Goal: Information Seeking & Learning: Learn about a topic

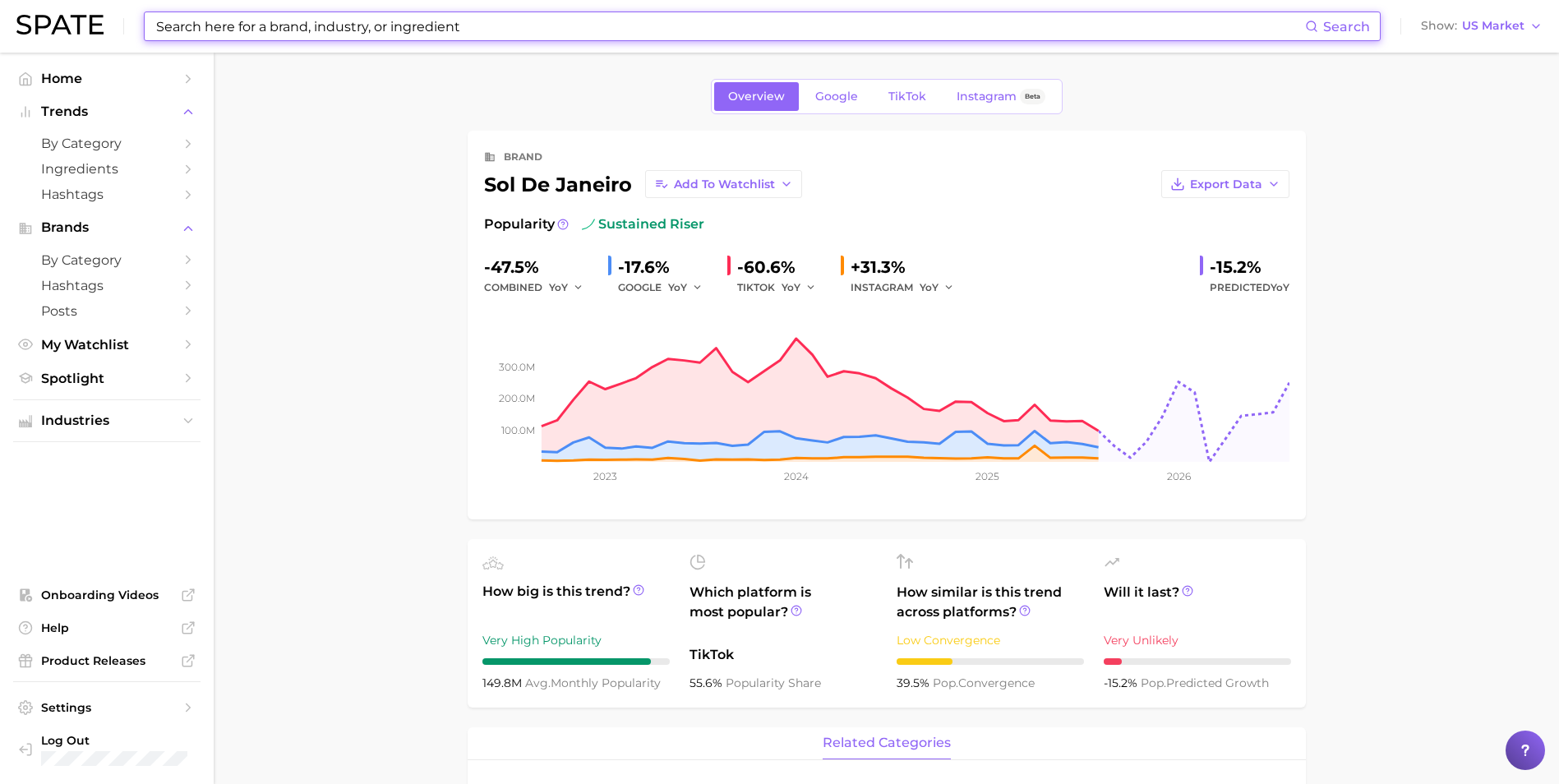
click at [445, 25] on input at bounding box center [729, 26] width 1150 height 28
type input "g"
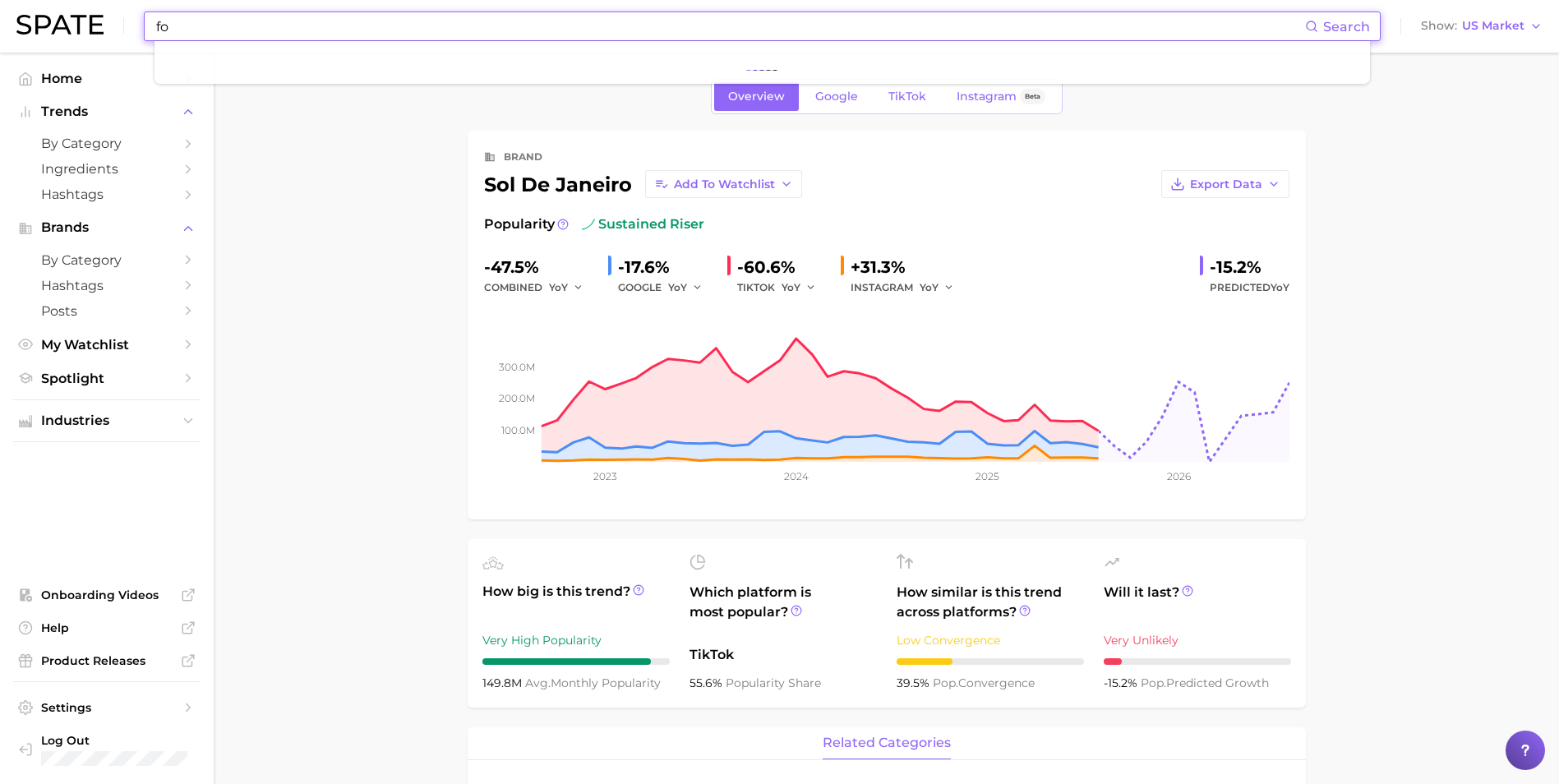
type input "f"
type input "t"
type input "r"
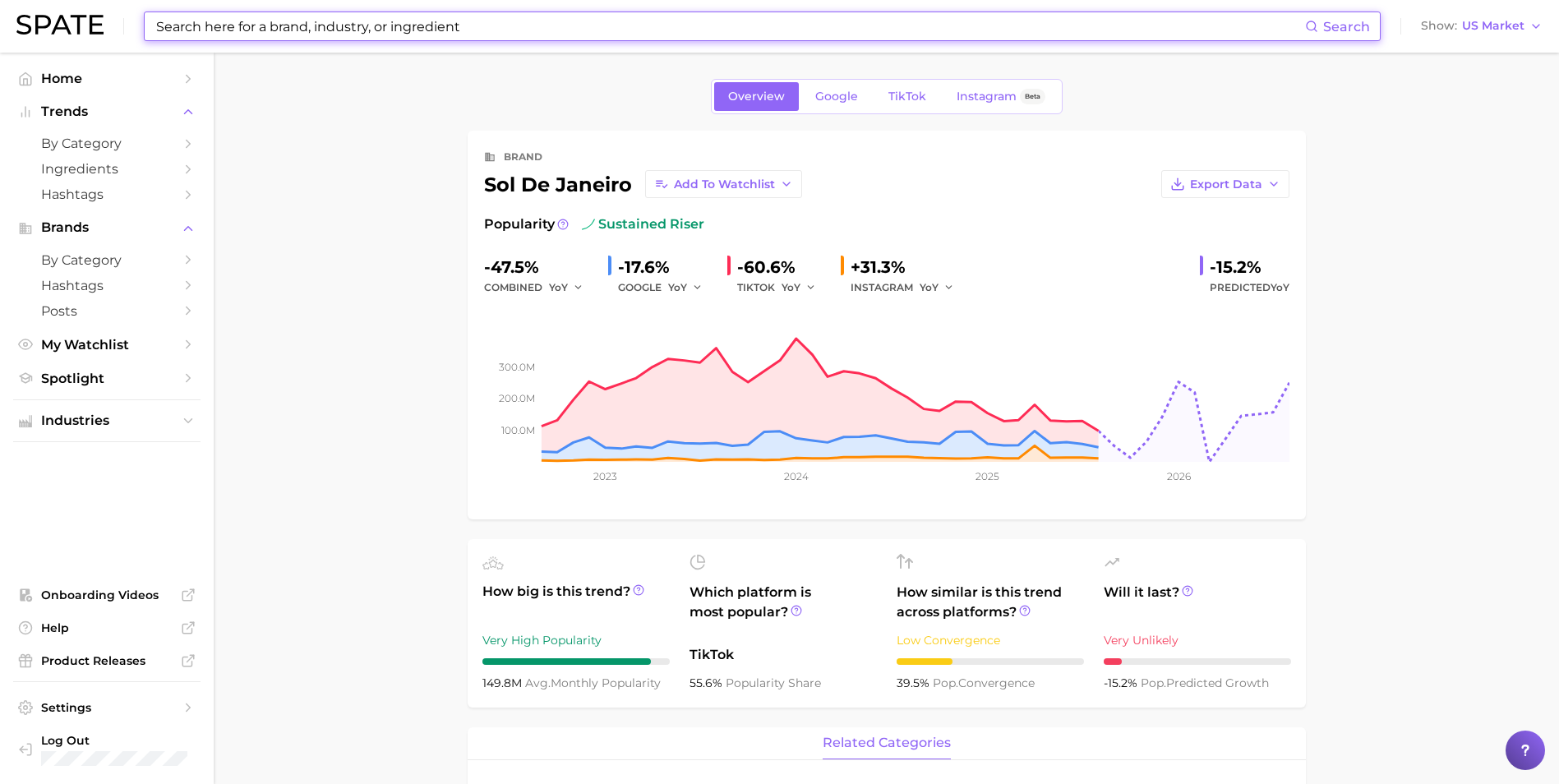
type input "f"
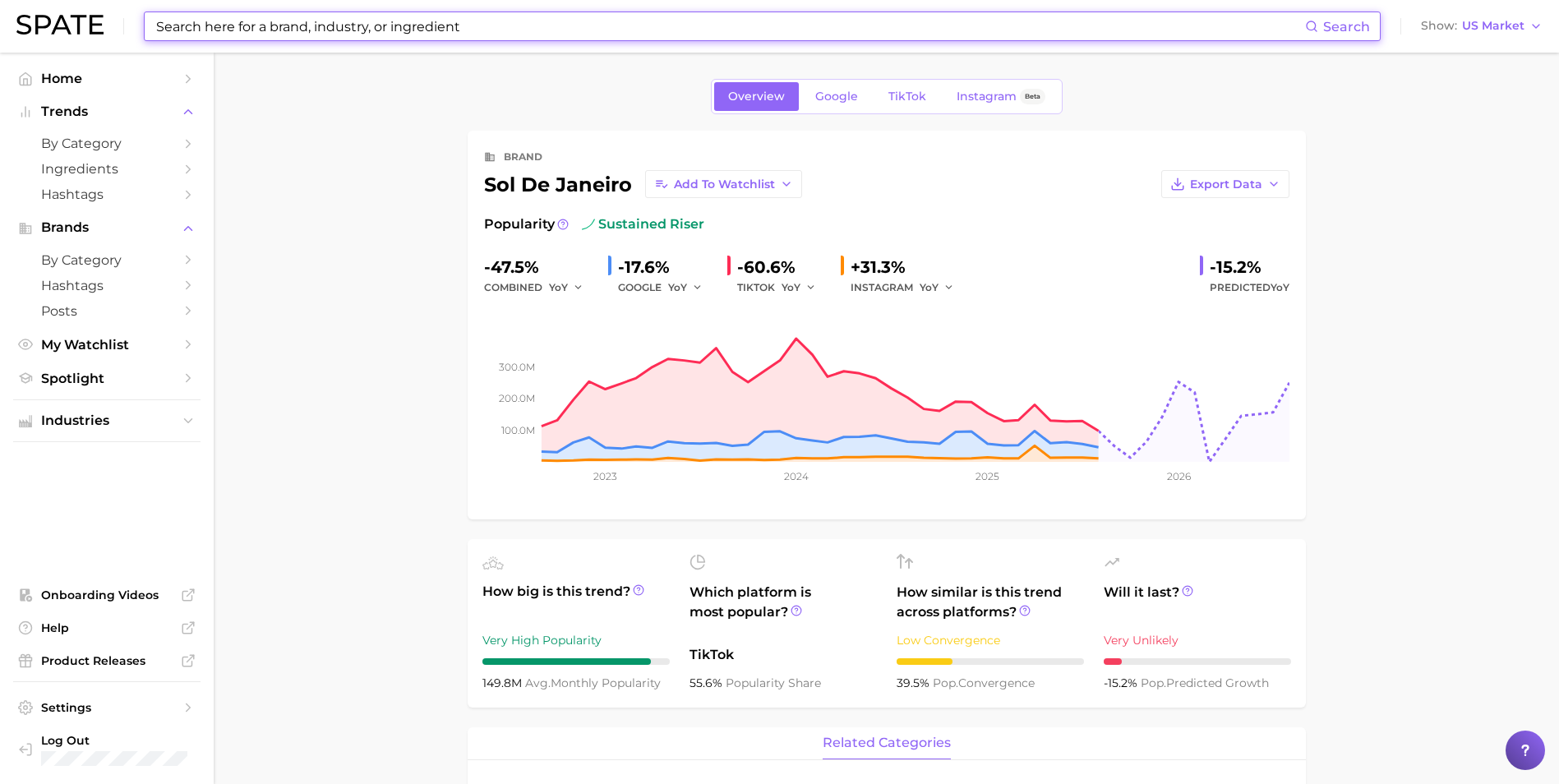
click at [341, 34] on input at bounding box center [729, 26] width 1150 height 28
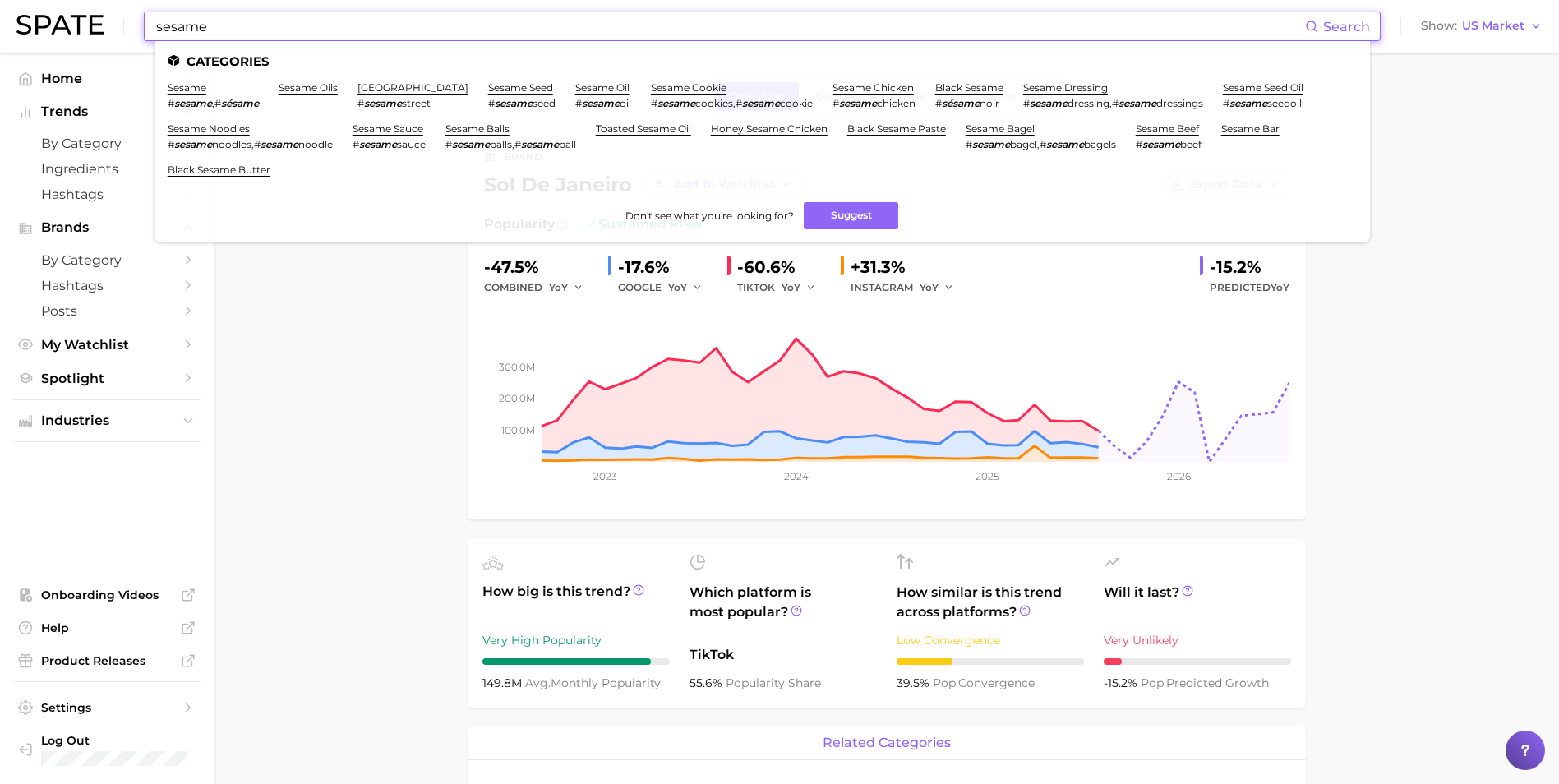
drag, startPoint x: 332, startPoint y: 19, endPoint x: 241, endPoint y: 16, distance: 91.0
click at [241, 16] on input "sesame" at bounding box center [729, 26] width 1150 height 28
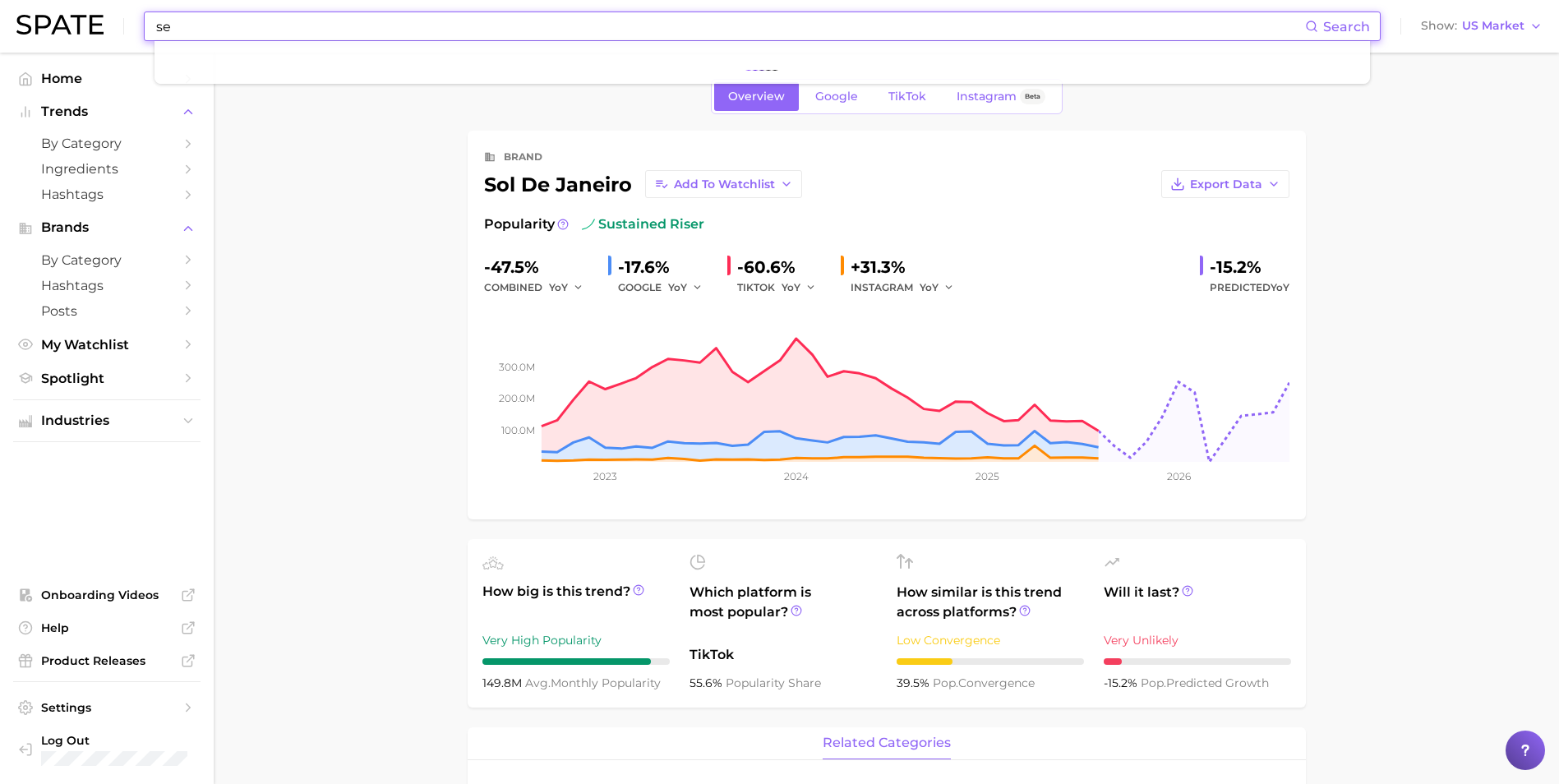
type input "s"
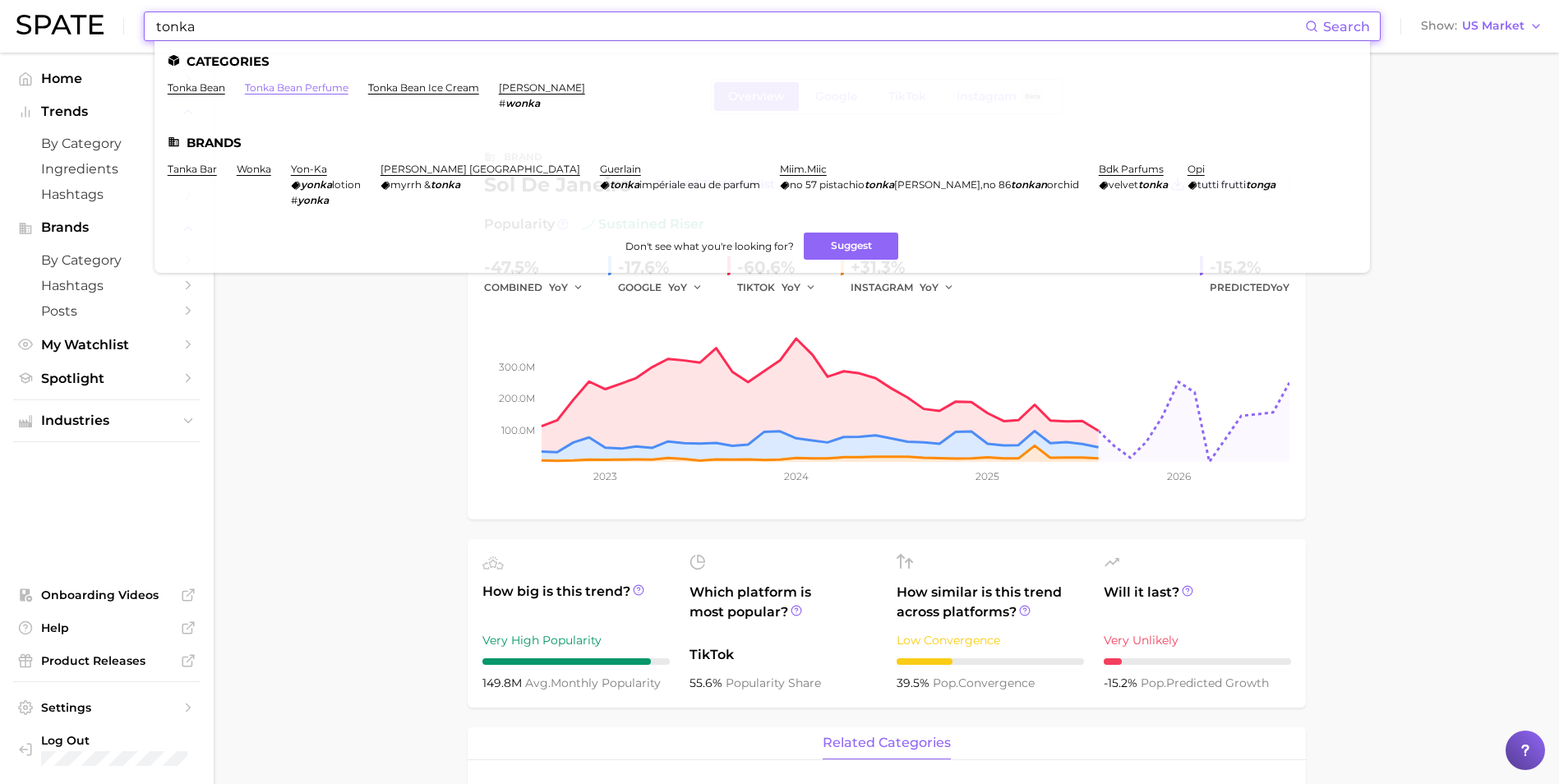
type input "tonka"
click at [301, 90] on link "tonka bean perfume" at bounding box center [297, 87] width 104 height 13
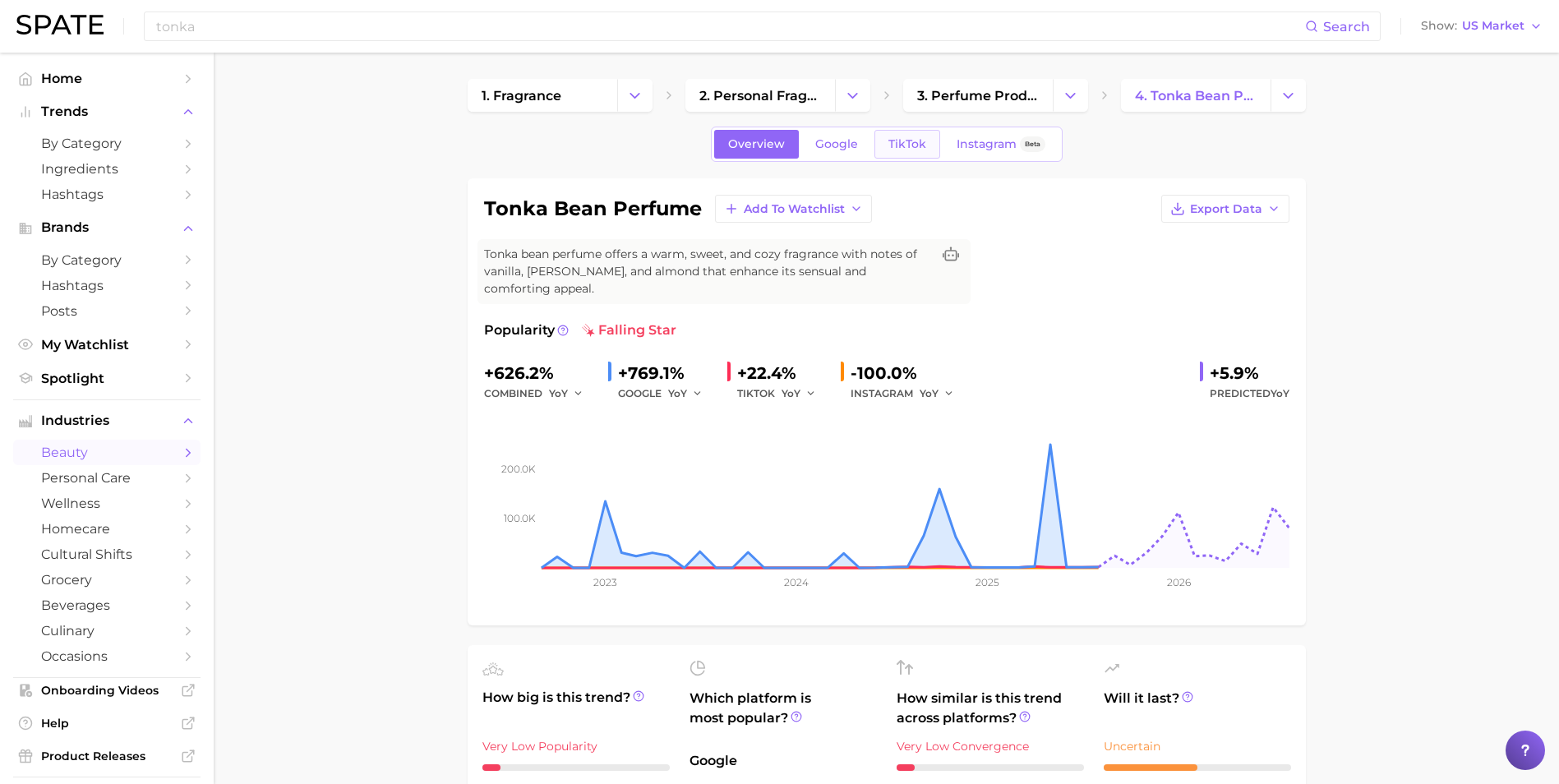
click at [902, 154] on link "TikTok" at bounding box center [907, 145] width 66 height 29
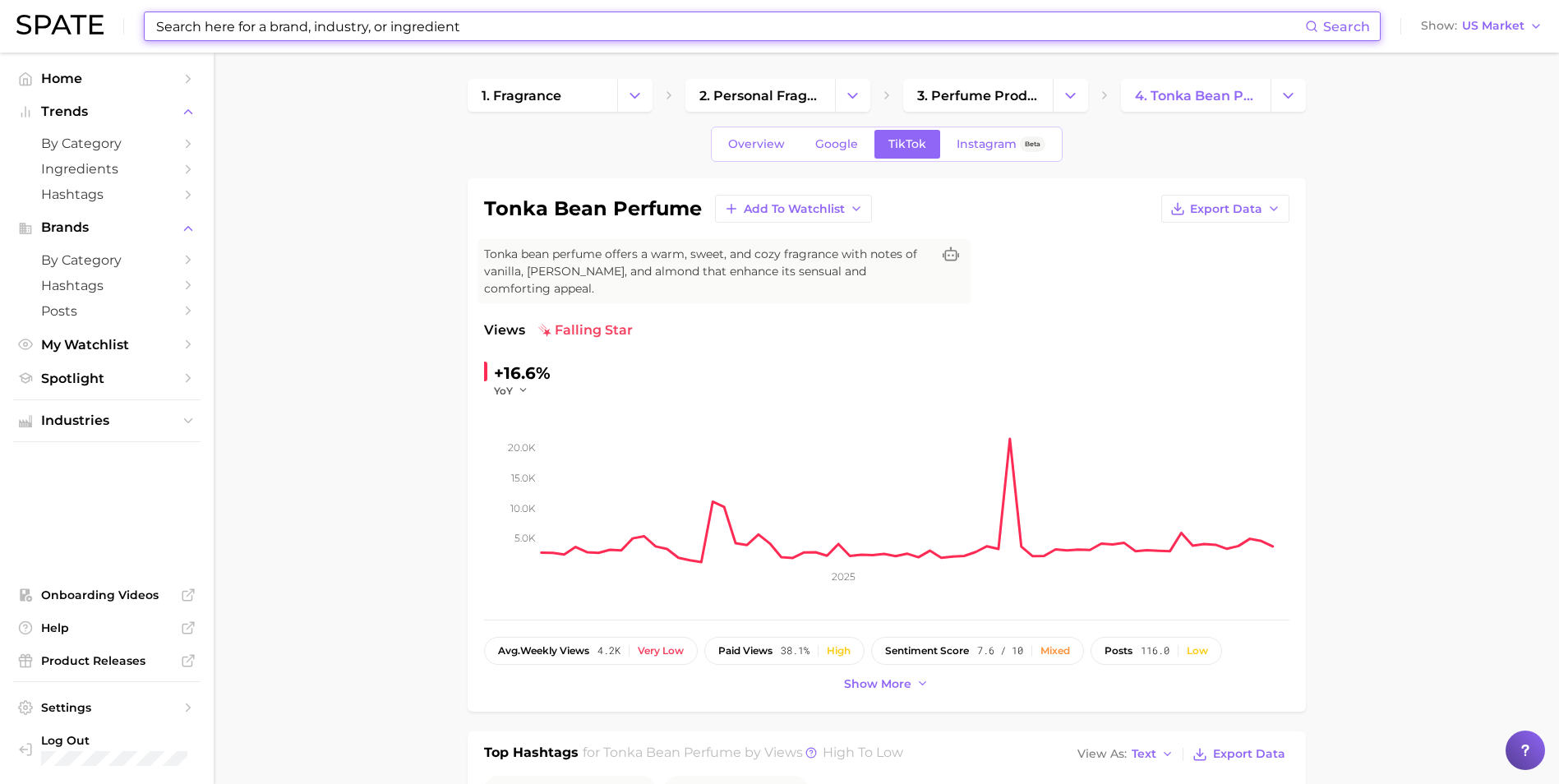
click at [407, 22] on input at bounding box center [729, 26] width 1150 height 28
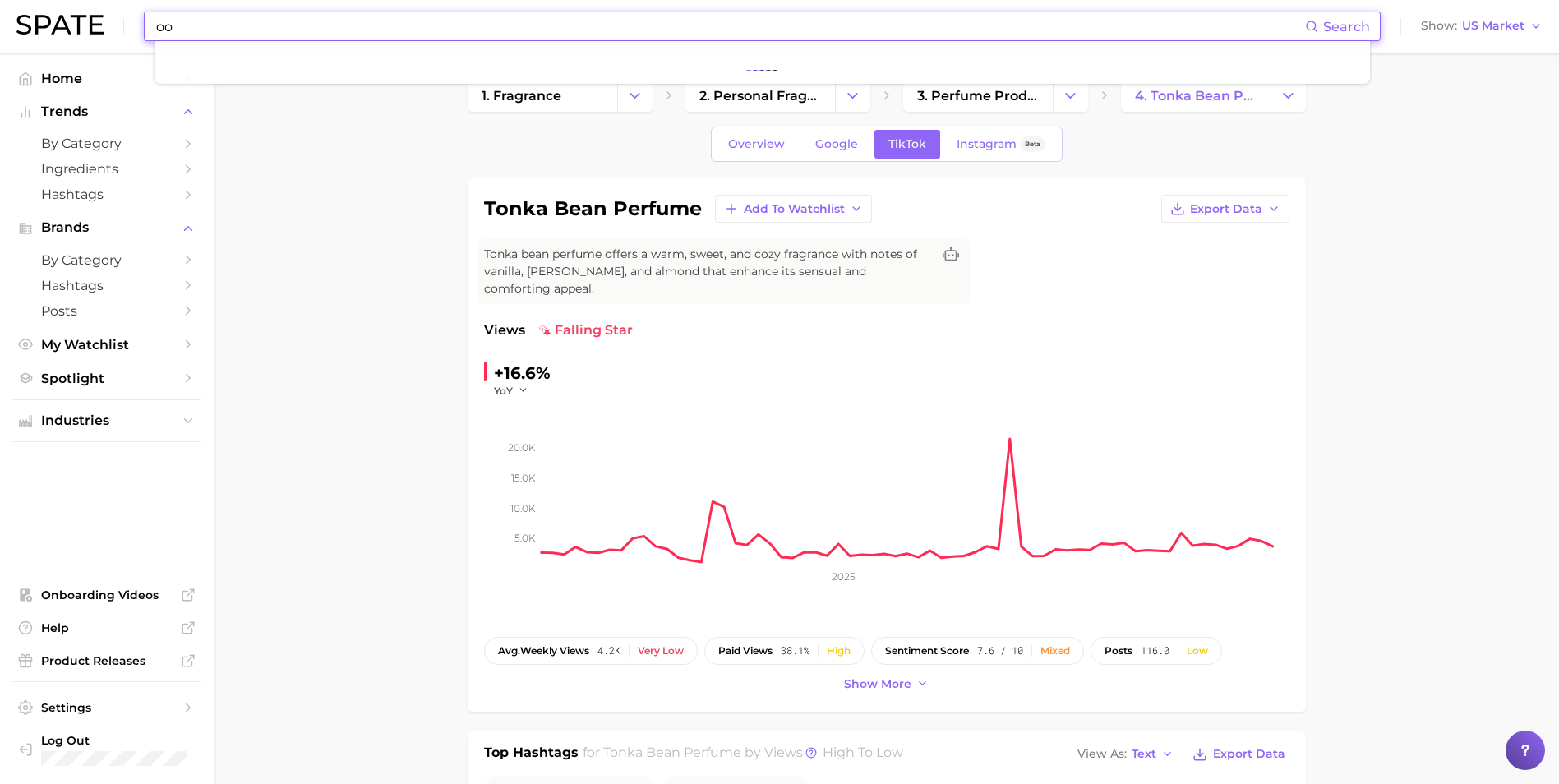
type input "o"
type input "g"
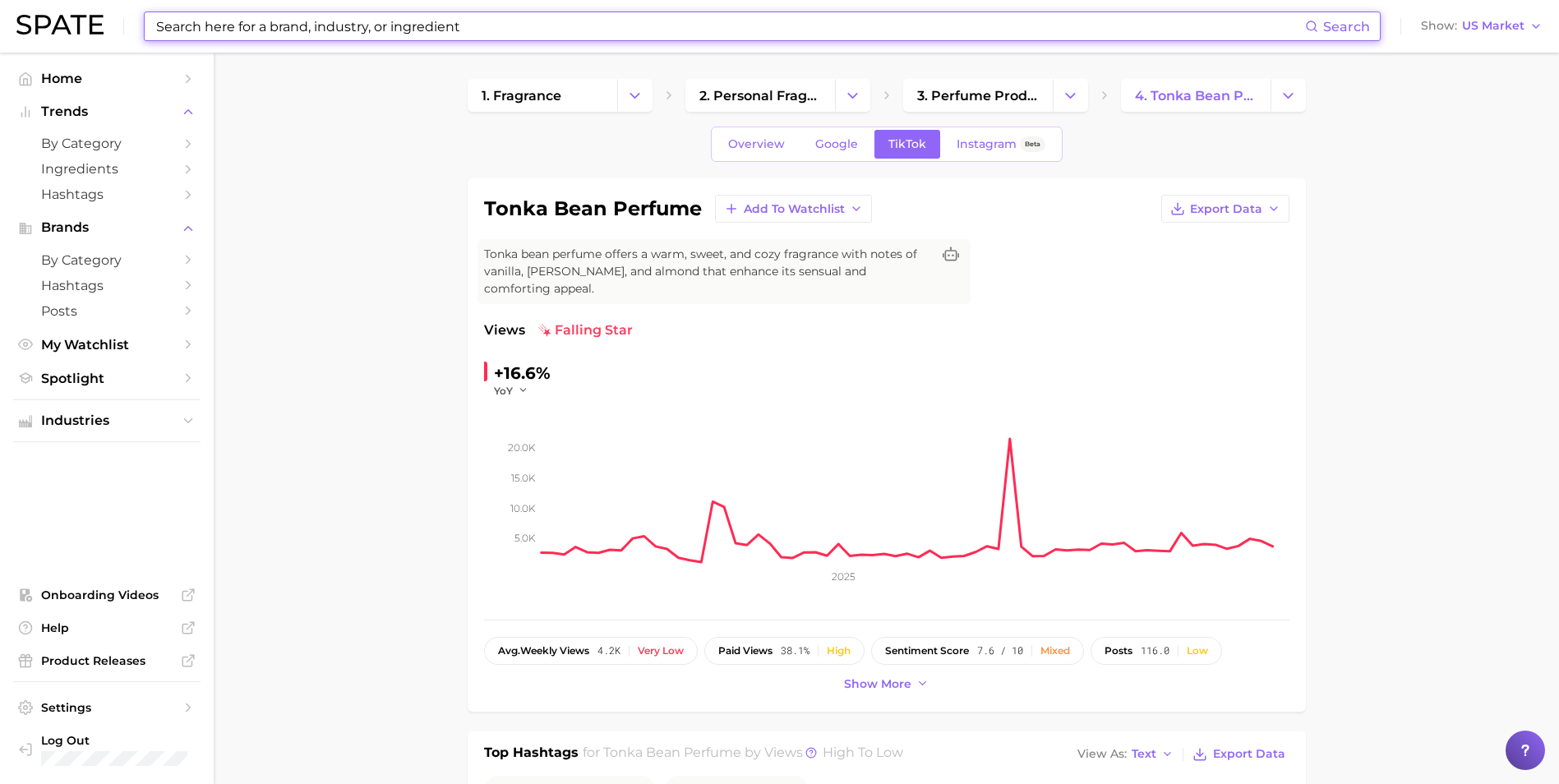
click at [510, 27] on input at bounding box center [729, 26] width 1150 height 28
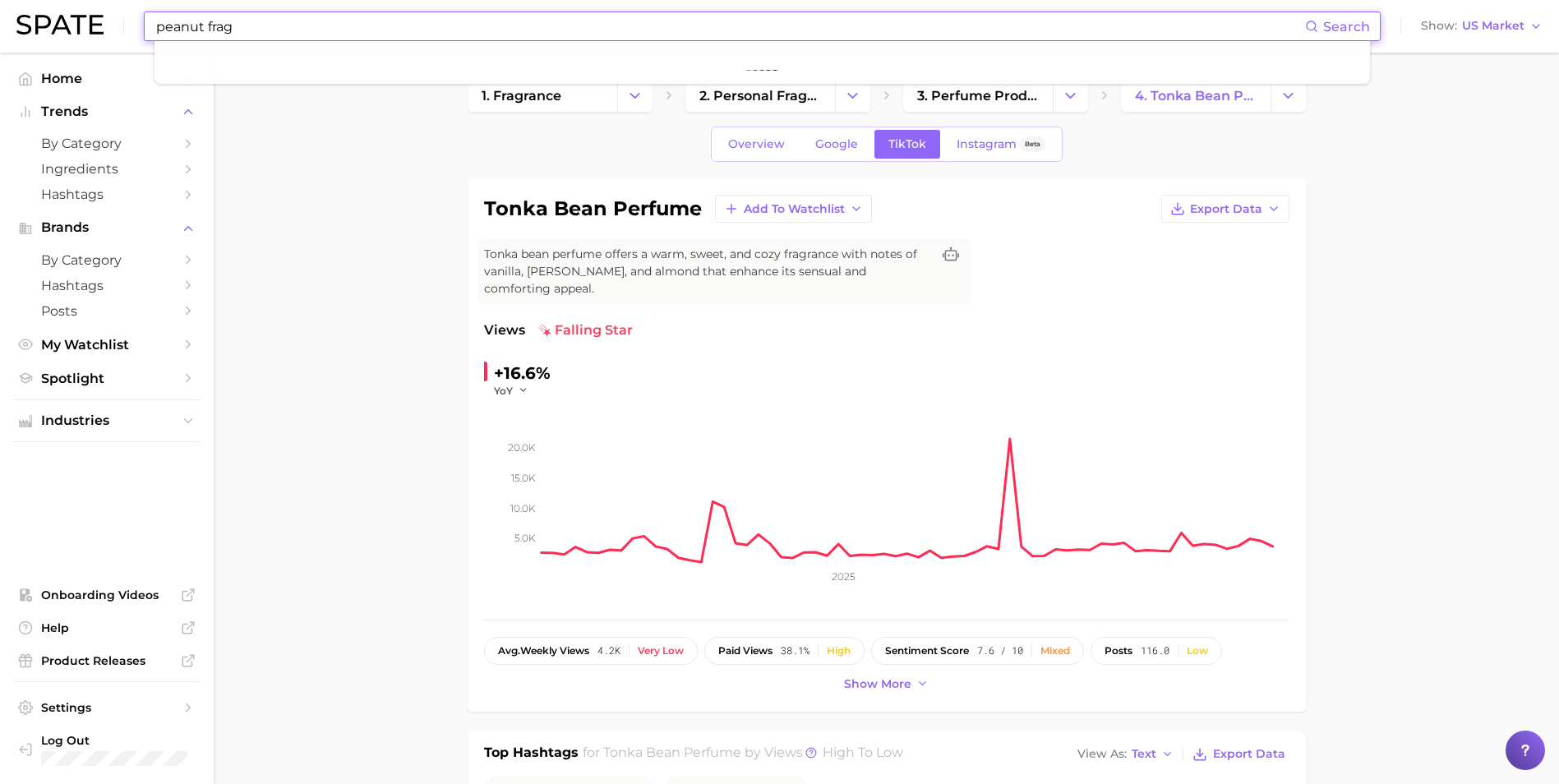
type input "peanut fragr"
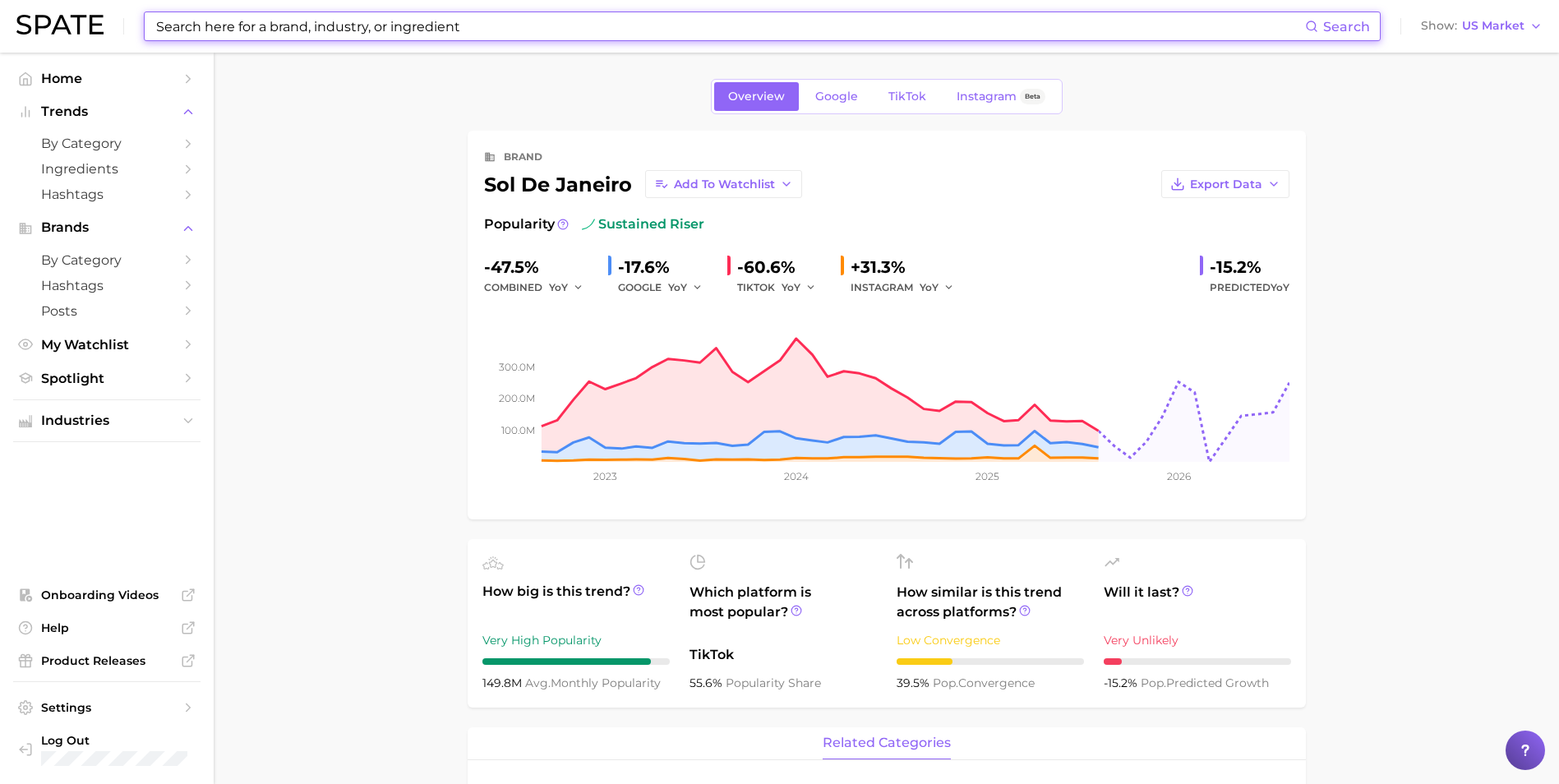
click at [257, 36] on input at bounding box center [729, 26] width 1150 height 28
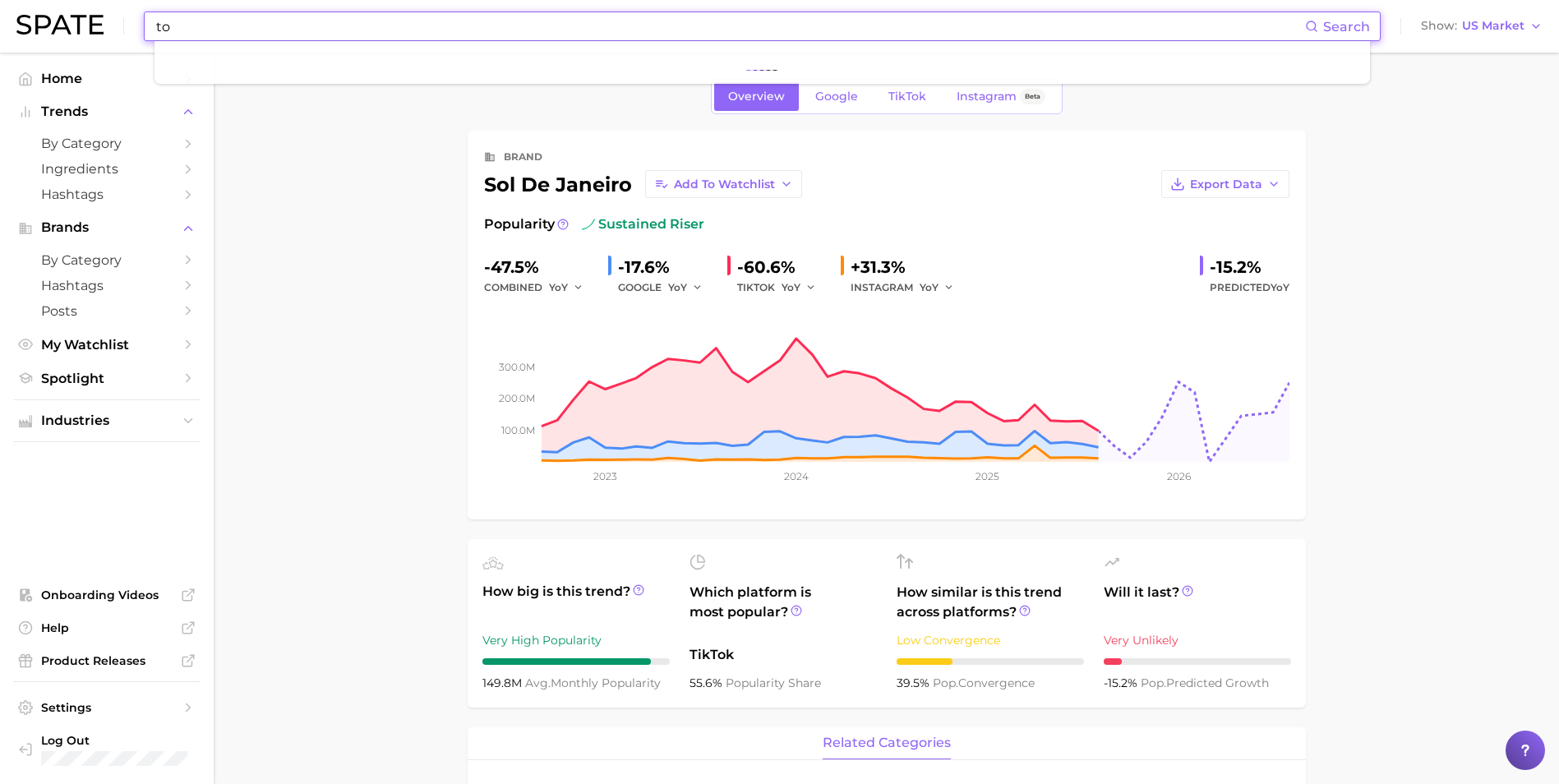
type input "t"
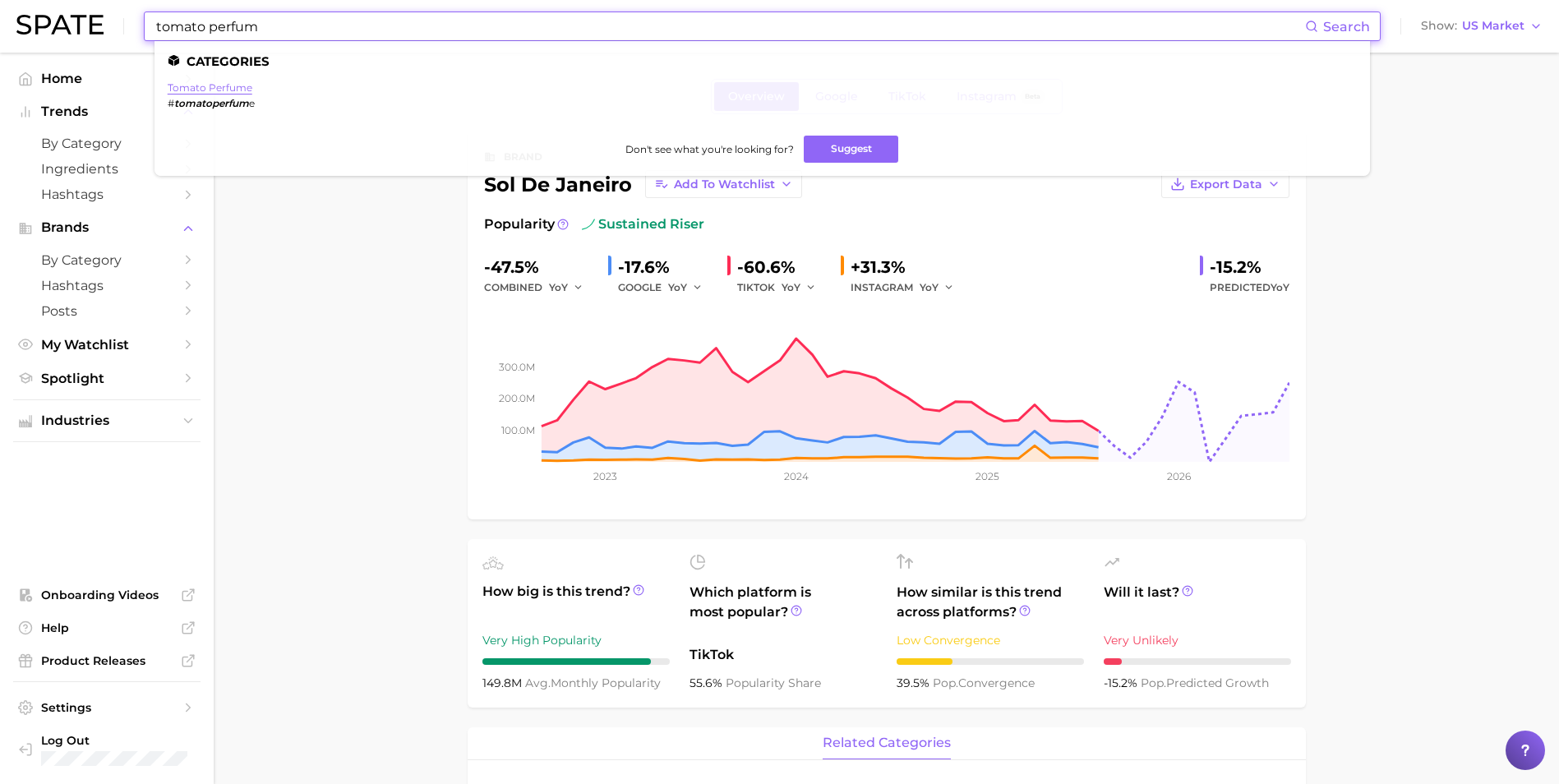
type input "tomato perfum"
click at [210, 90] on link "tomato perfume" at bounding box center [209, 87] width 85 height 13
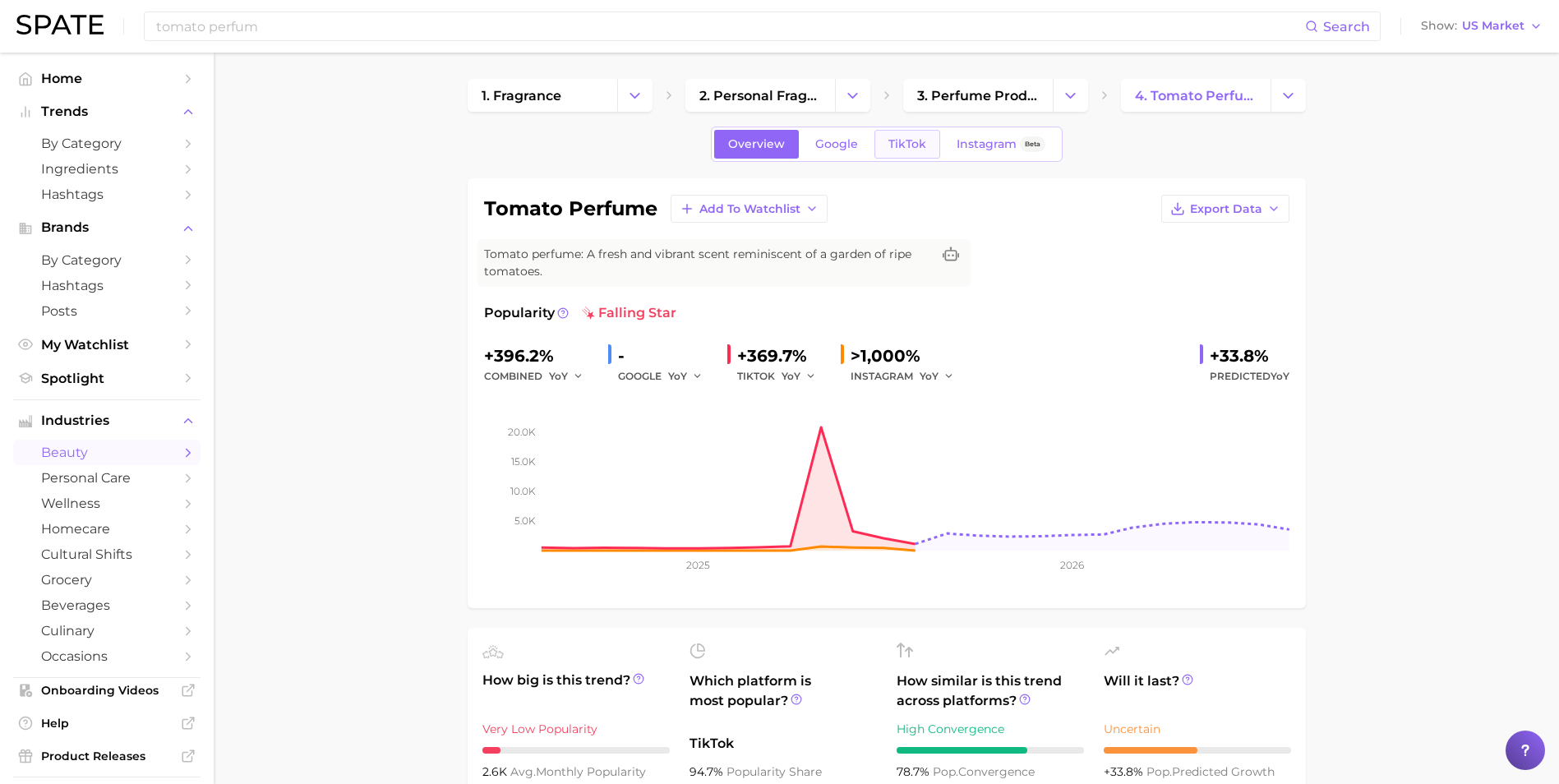
click at [904, 156] on link "TikTok" at bounding box center [907, 145] width 66 height 29
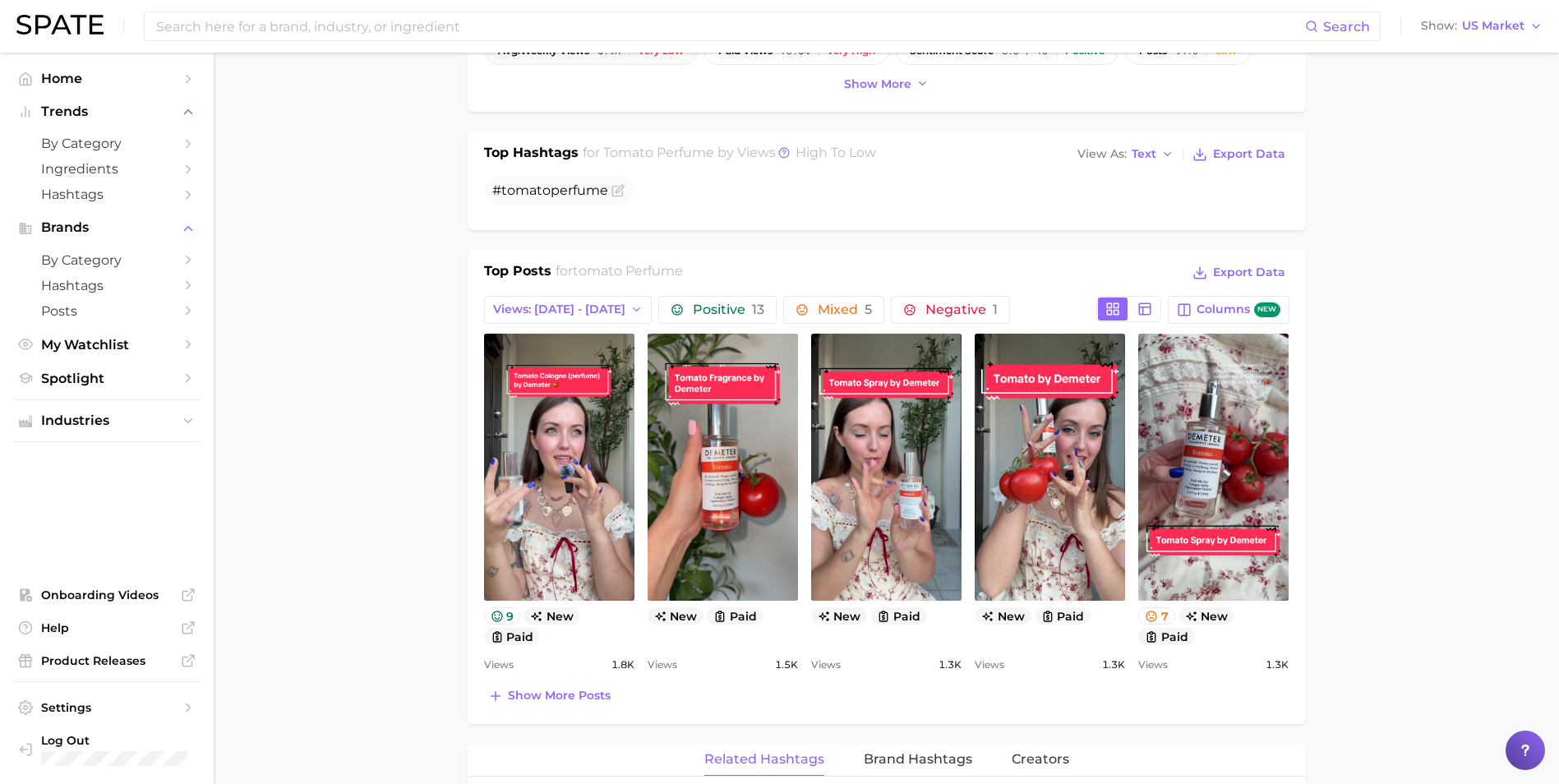
scroll to position [584, 0]
click at [601, 320] on button "Views: [DATE] - [DATE]" at bounding box center [567, 309] width 168 height 28
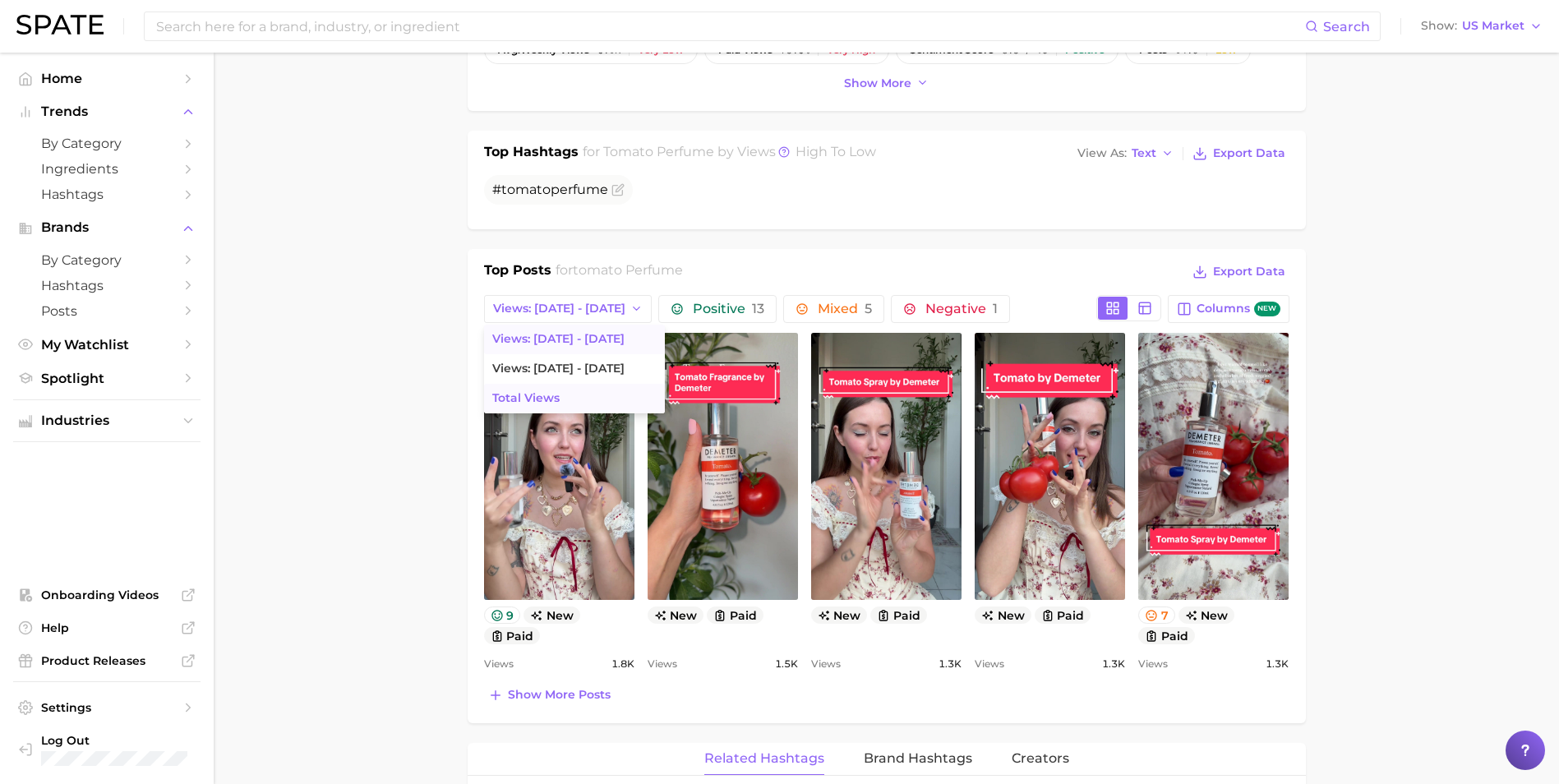
click at [560, 399] on button "Total Views" at bounding box center [574, 398] width 181 height 29
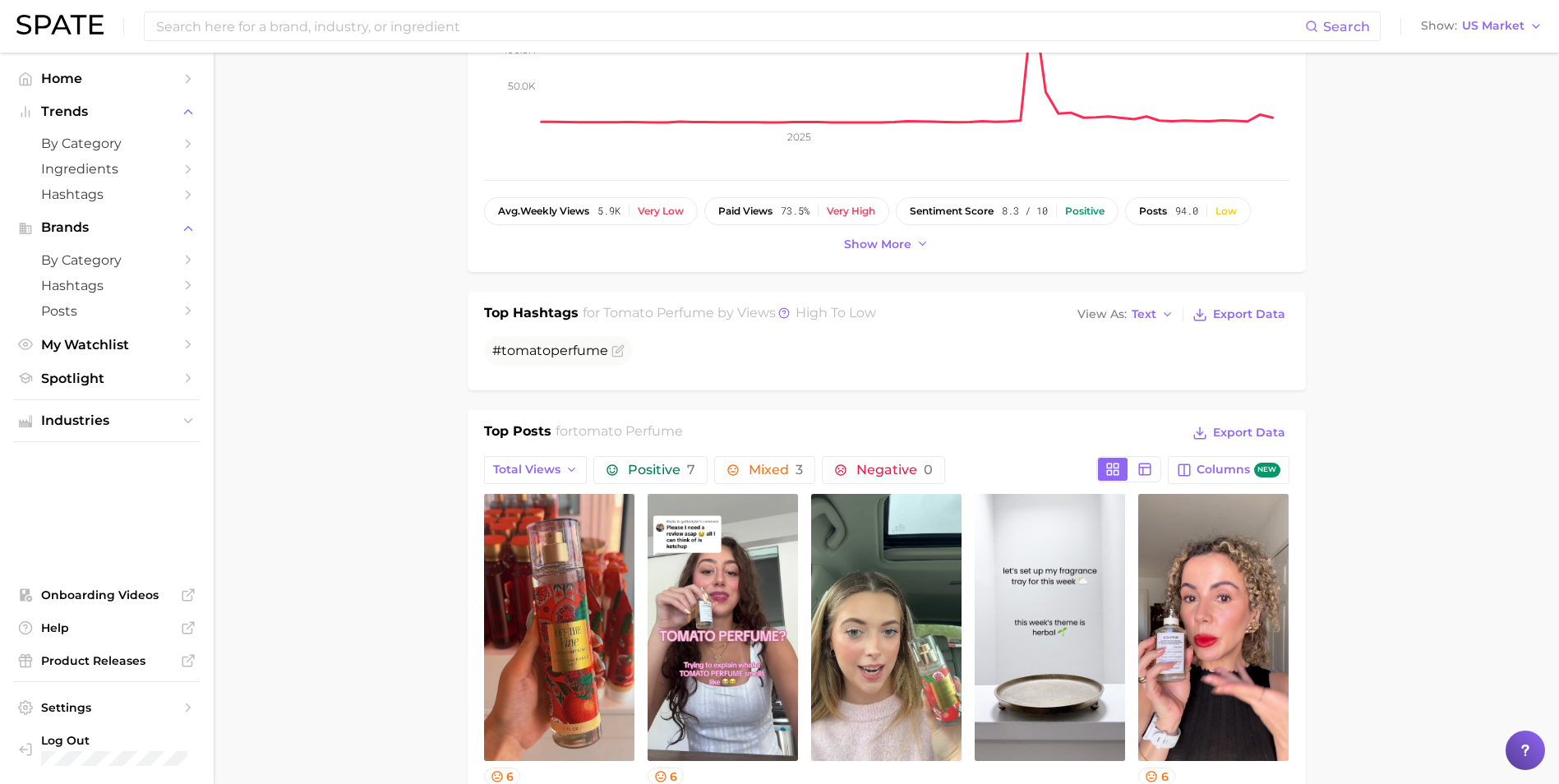
scroll to position [424, 0]
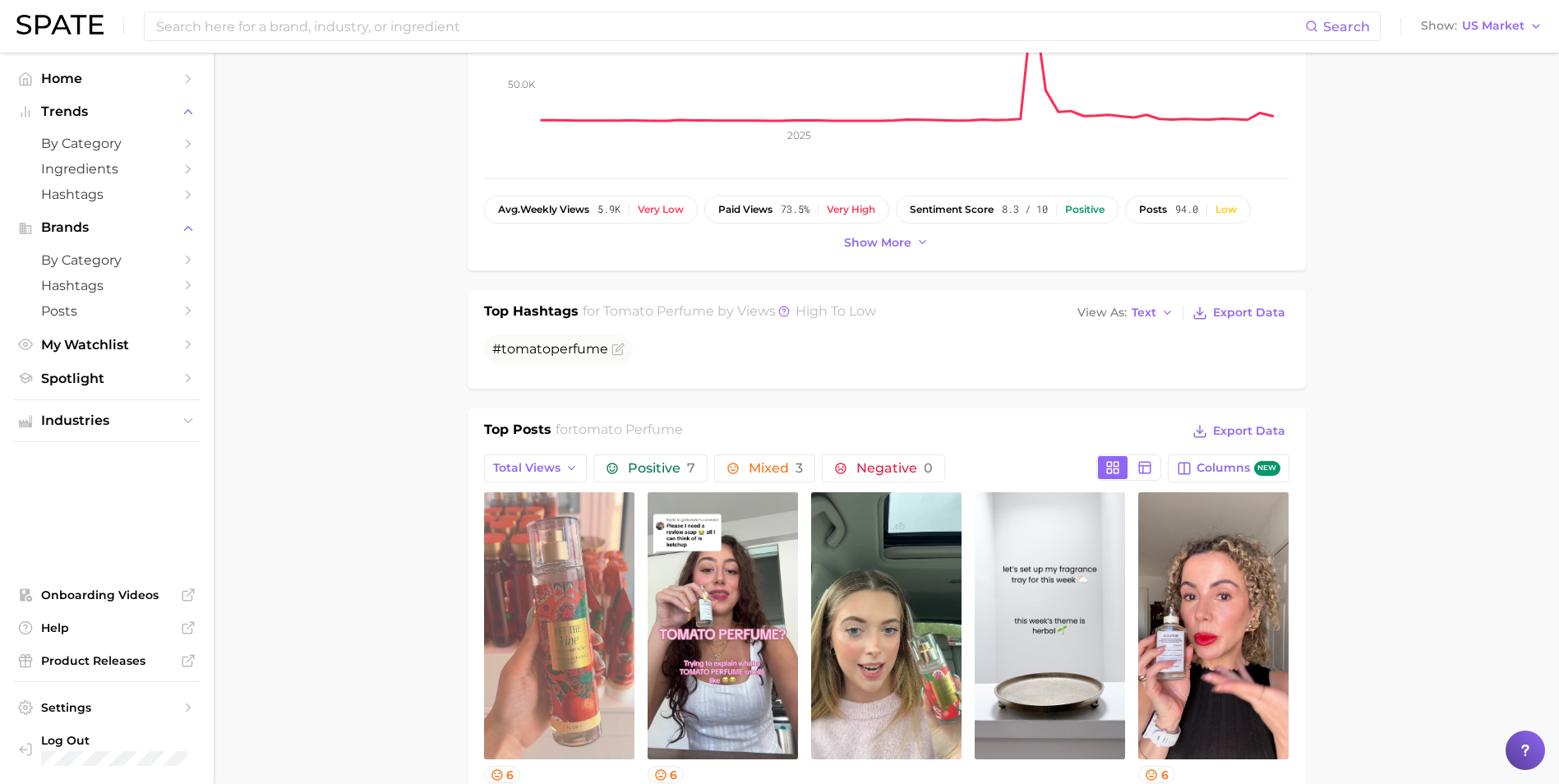
click at [522, 530] on link "view post on TikTok" at bounding box center [558, 626] width 150 height 267
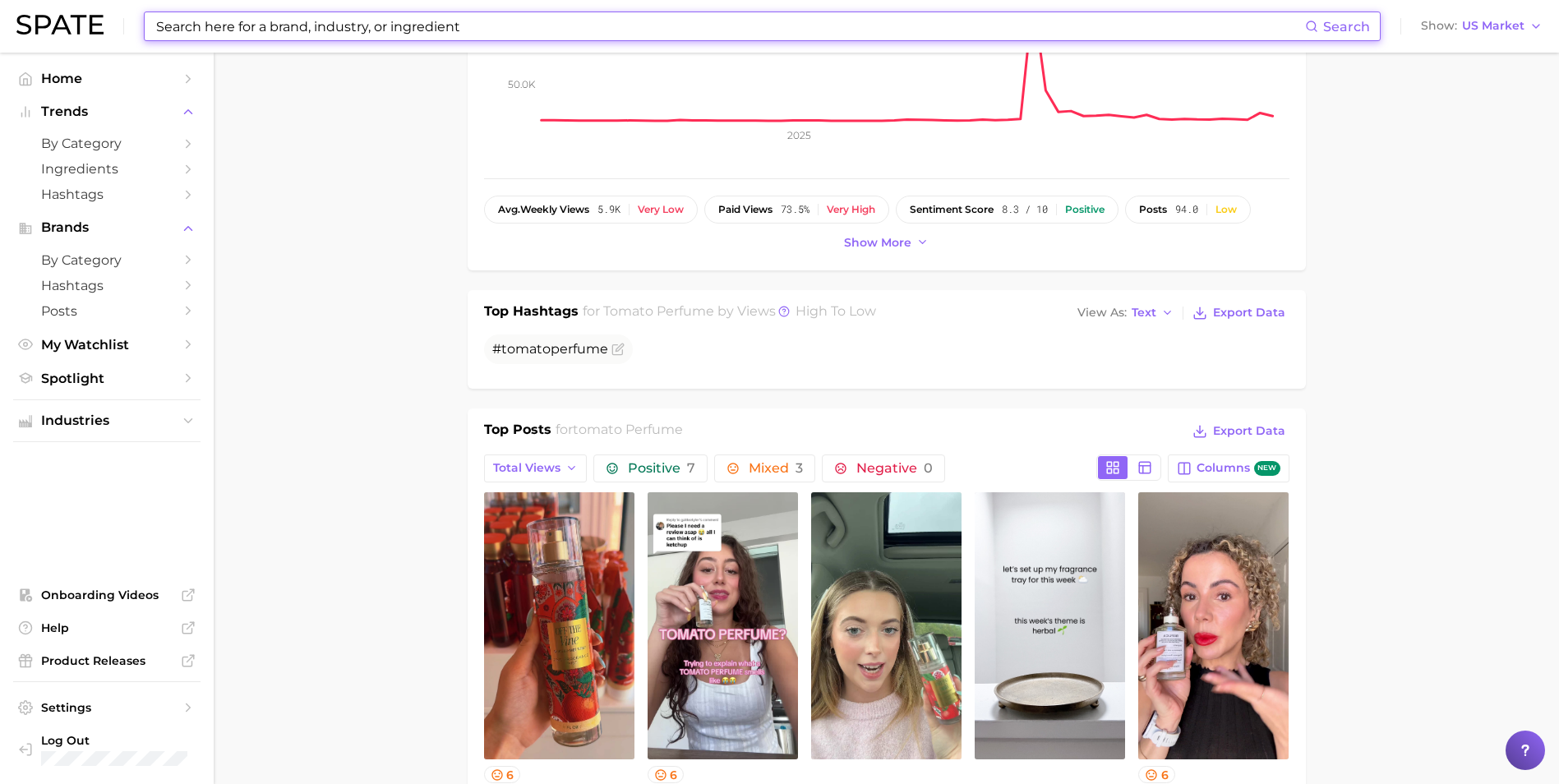
click at [330, 36] on input at bounding box center [729, 26] width 1150 height 28
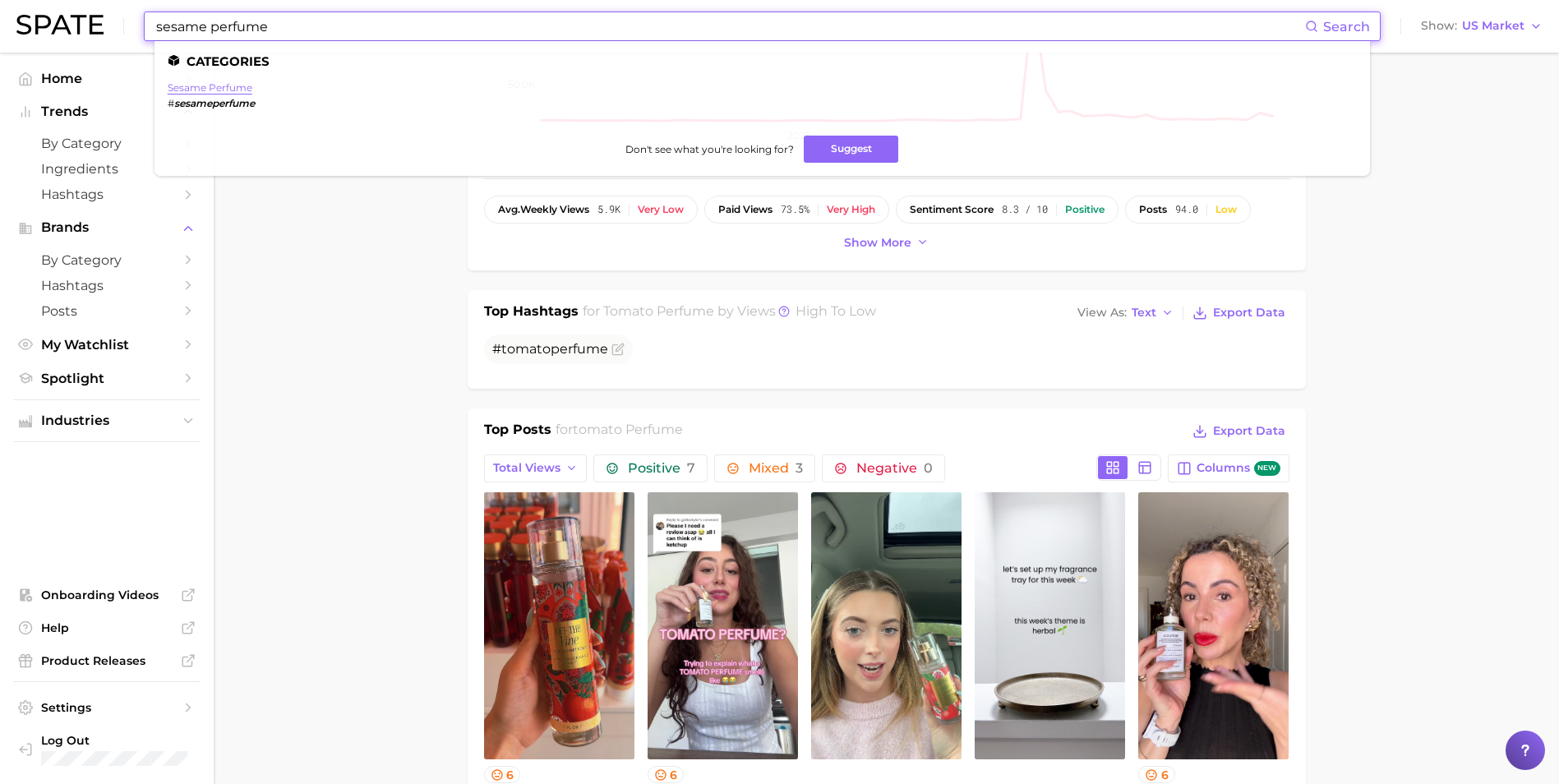
type input "sesame perfume"
click at [237, 86] on link "sesame perfume" at bounding box center [209, 87] width 85 height 13
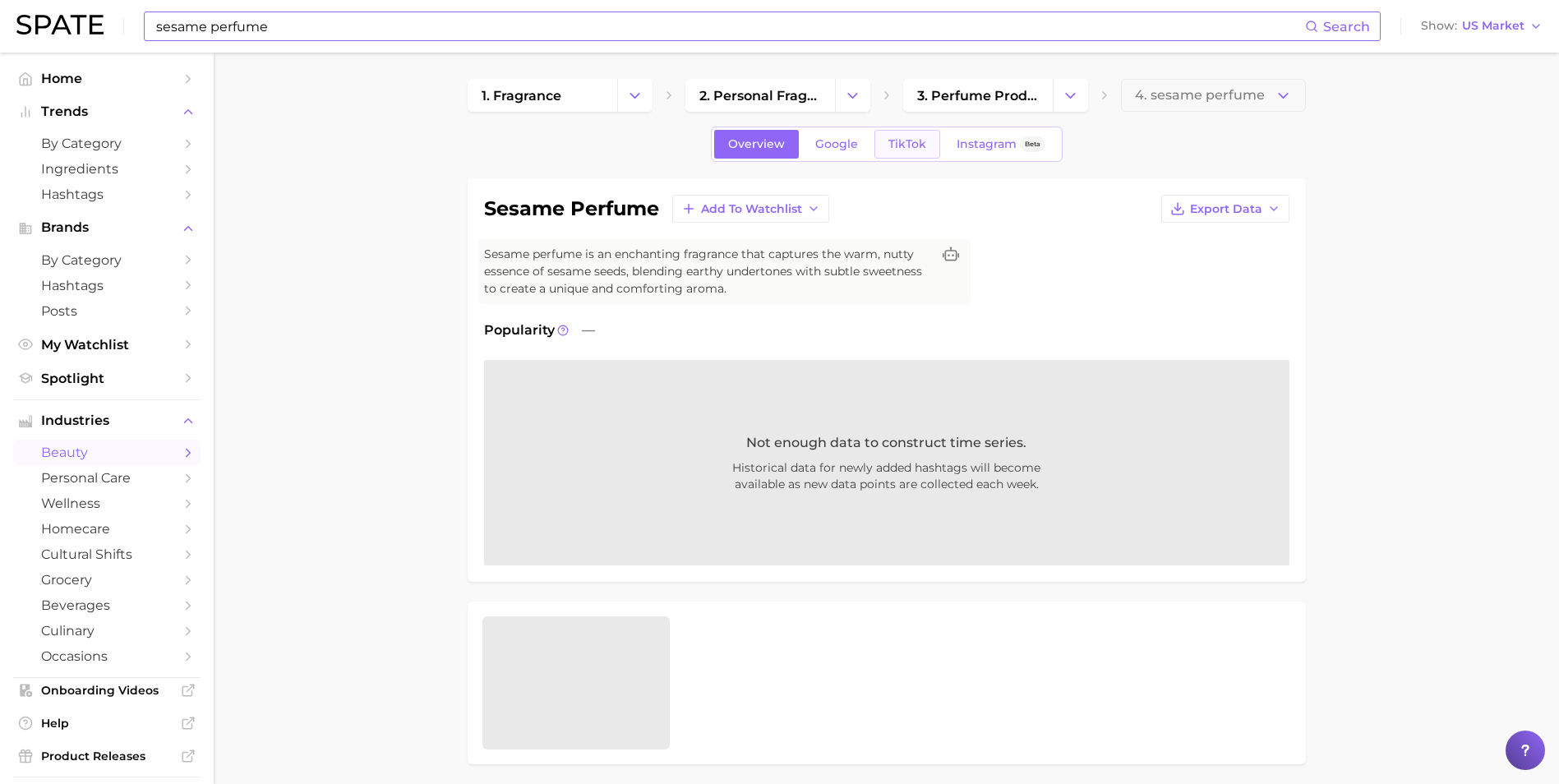
click at [895, 133] on link "TikTok" at bounding box center [907, 145] width 66 height 29
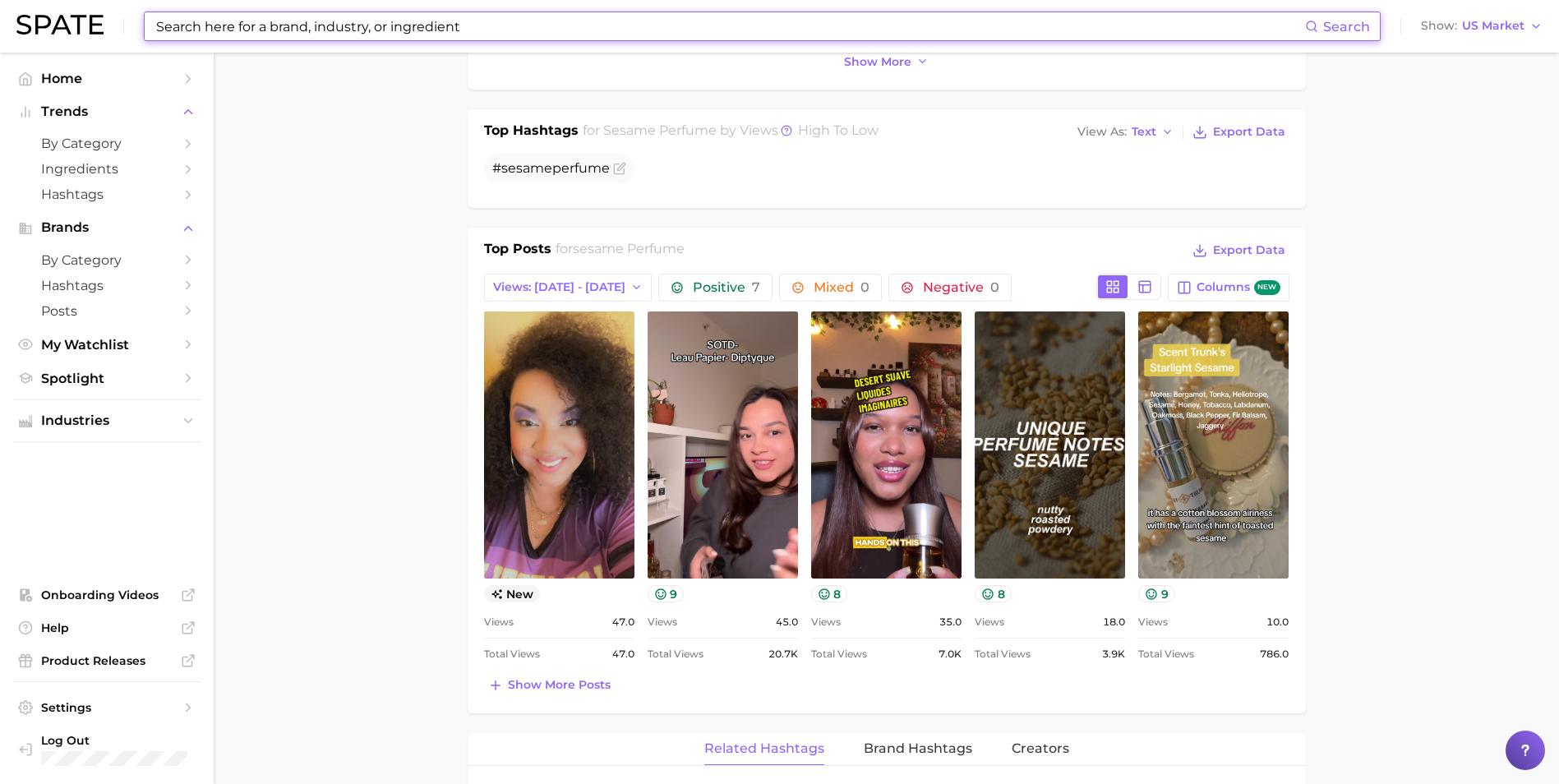
scroll to position [626, 0]
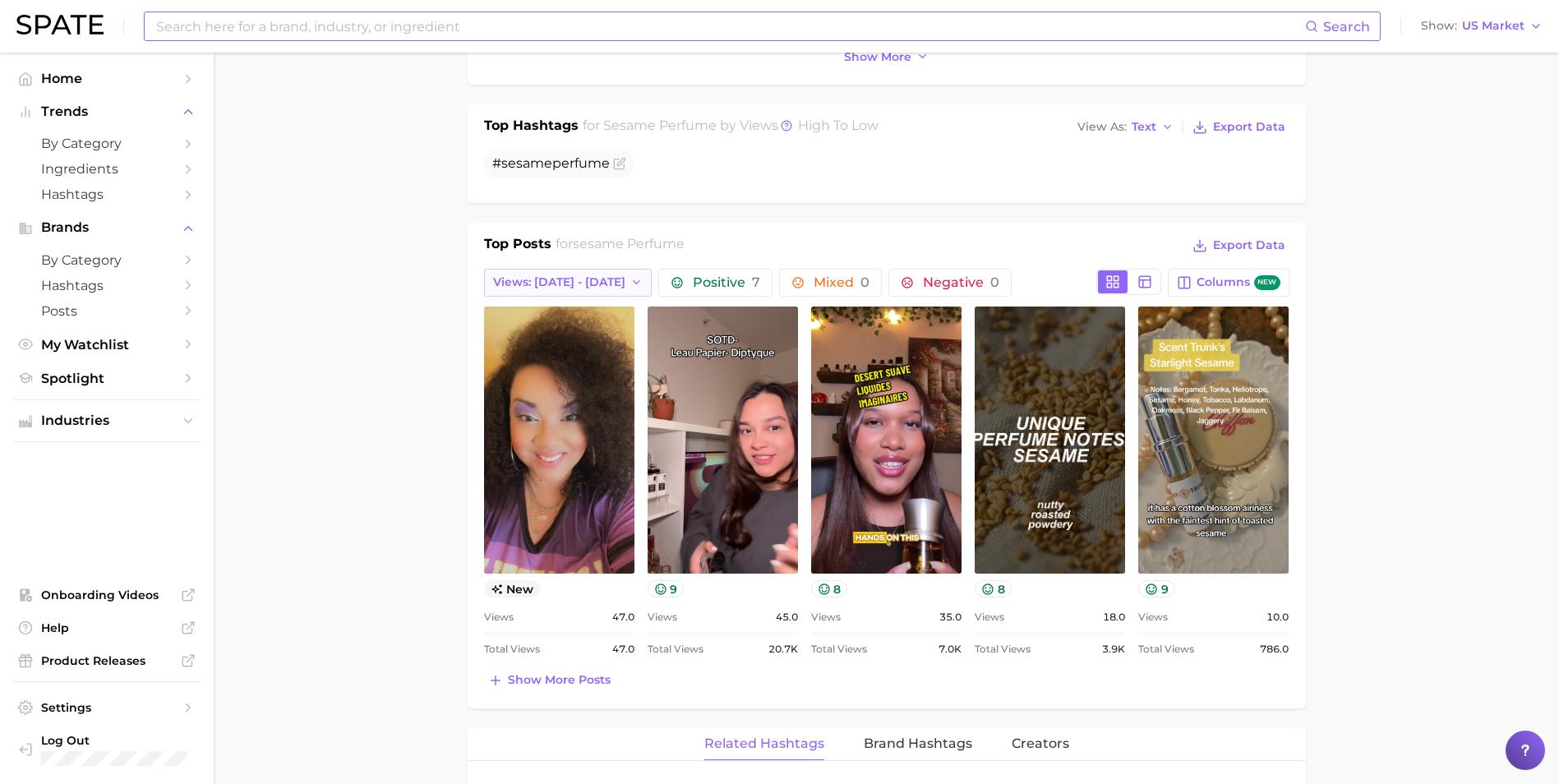
click at [568, 282] on span "Views: [DATE] - [DATE]" at bounding box center [558, 281] width 132 height 14
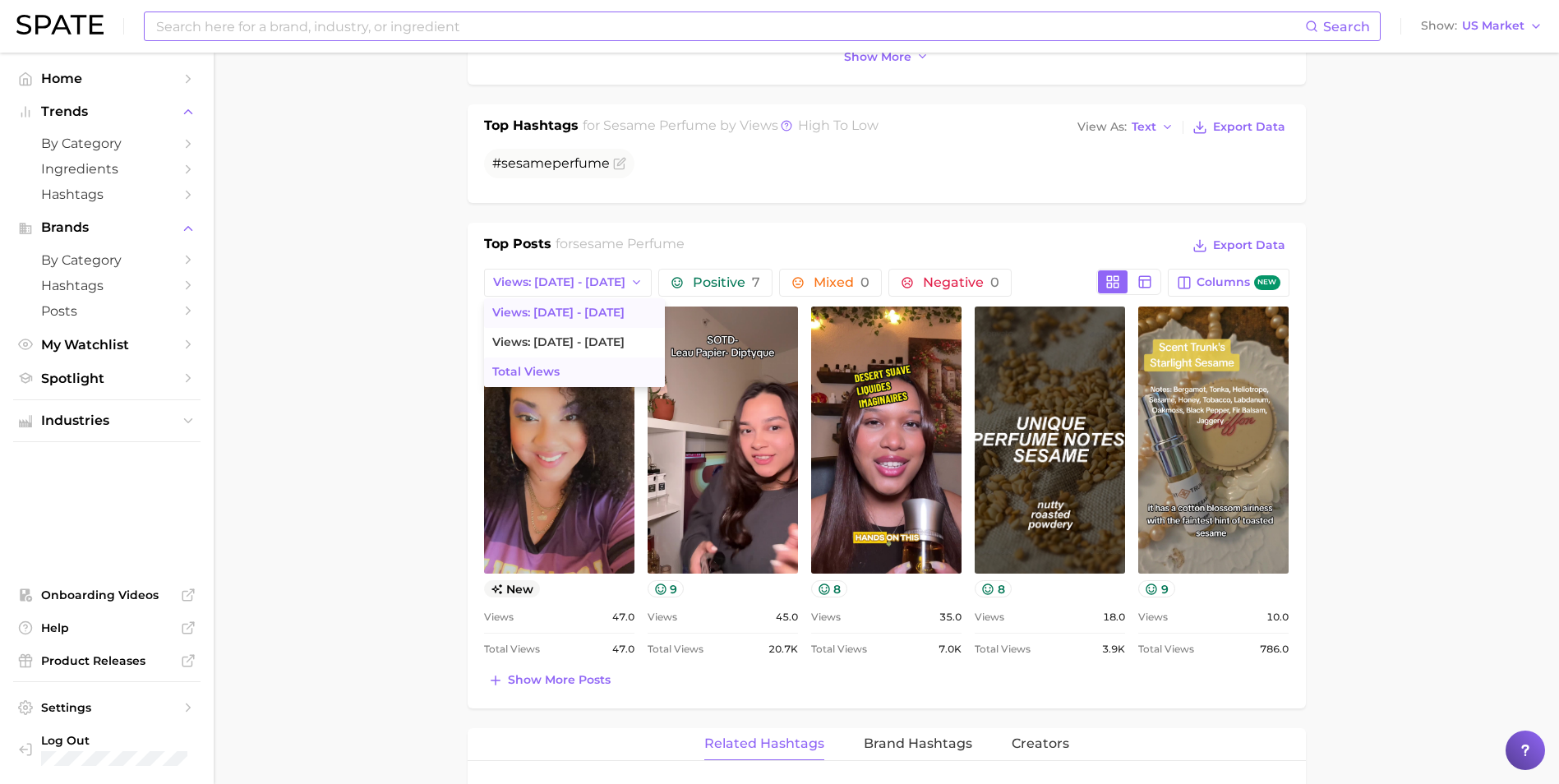
click at [549, 376] on span "Total Views" at bounding box center [526, 372] width 67 height 14
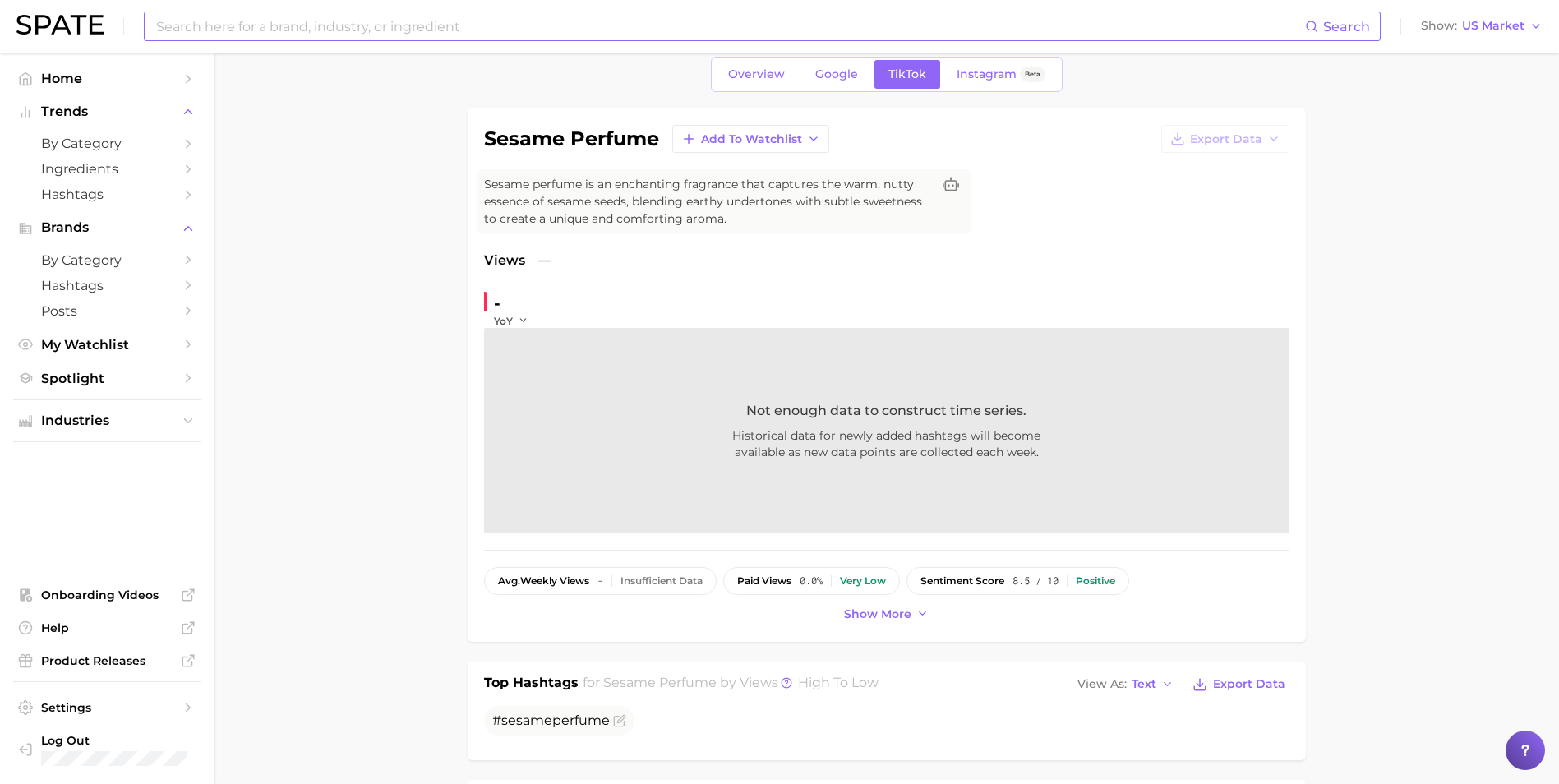
scroll to position [0, 0]
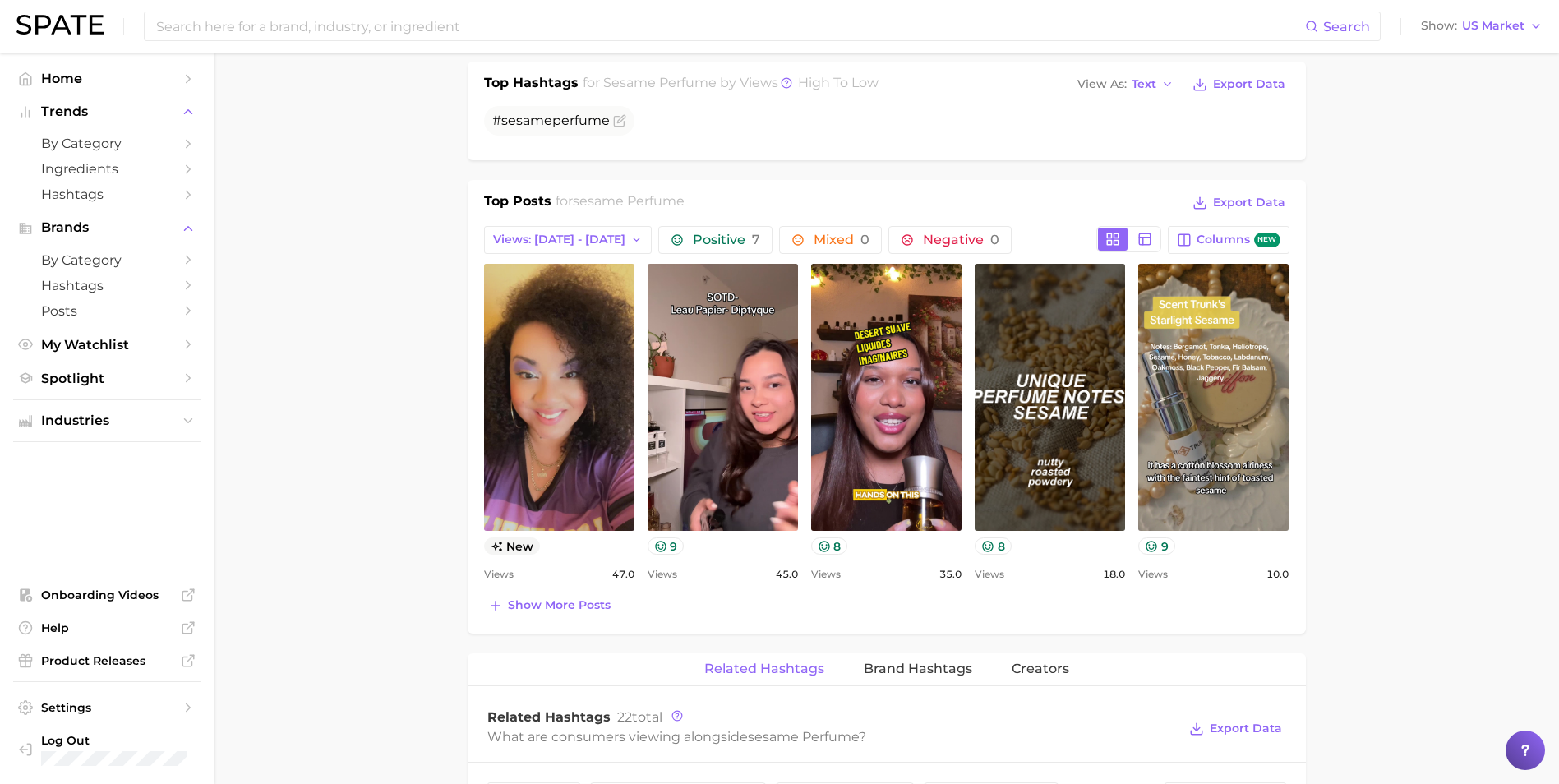
scroll to position [670, 0]
click at [527, 608] on span "Show more posts" at bounding box center [559, 604] width 103 height 14
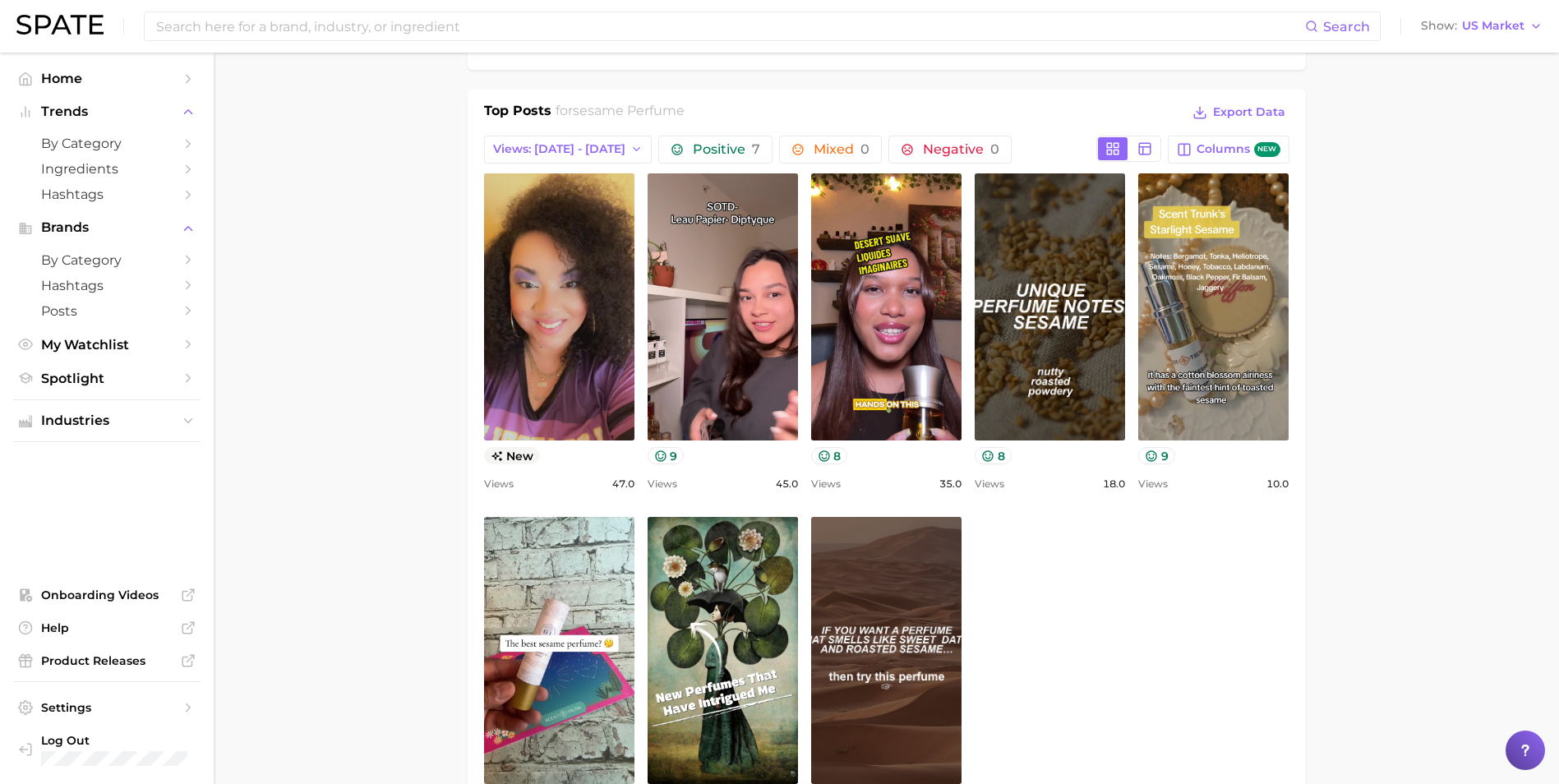
scroll to position [758, 0]
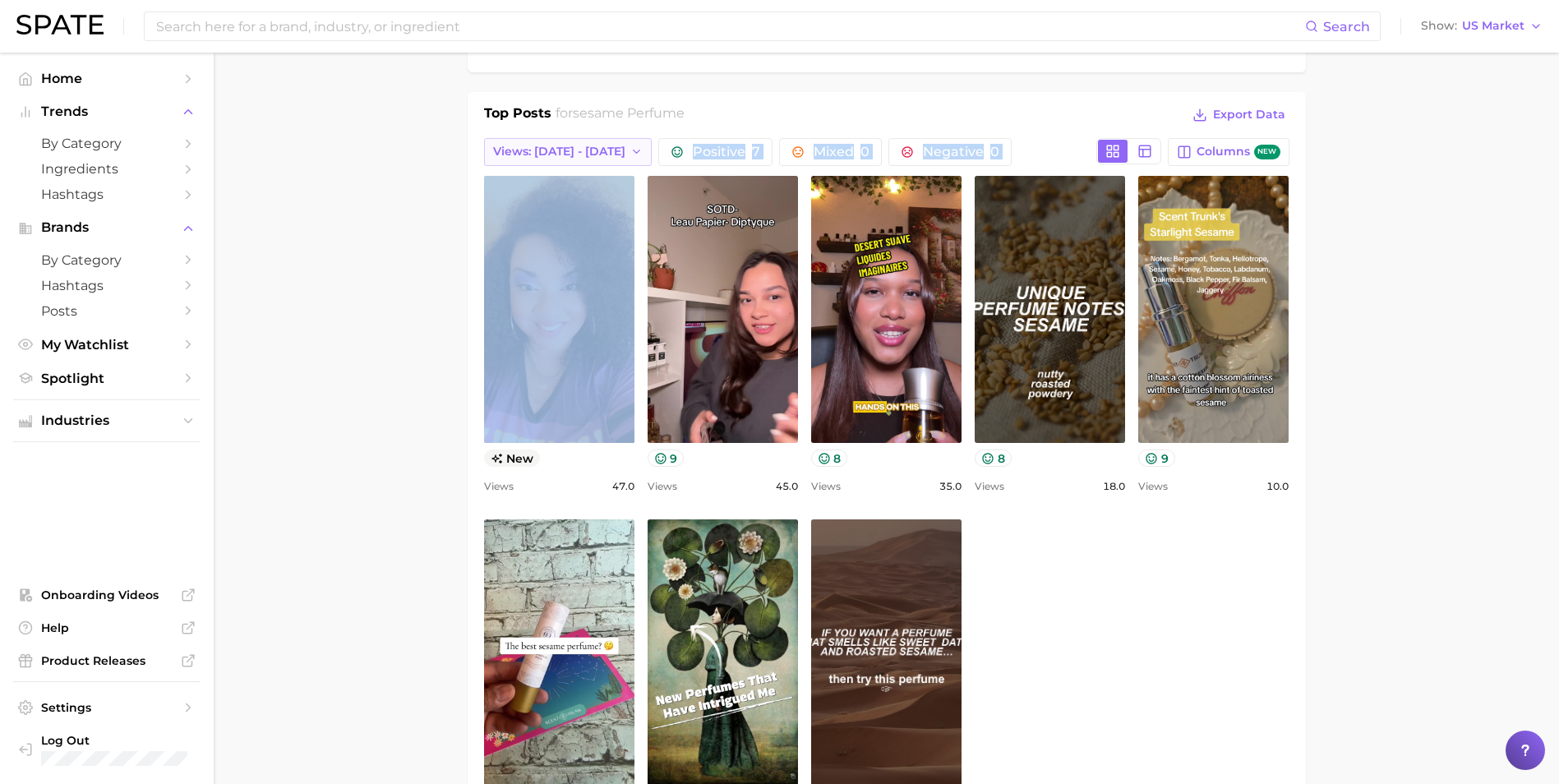
drag, startPoint x: 351, startPoint y: 321, endPoint x: 567, endPoint y: 148, distance: 276.7
click at [567, 148] on main "1. fragrance 2. personal fragrance 3. perfume products 4. sesame perfume Overvi…" at bounding box center [886, 651] width 1345 height 2712
click at [567, 148] on span "Views: [DATE] - [DATE]" at bounding box center [558, 151] width 132 height 14
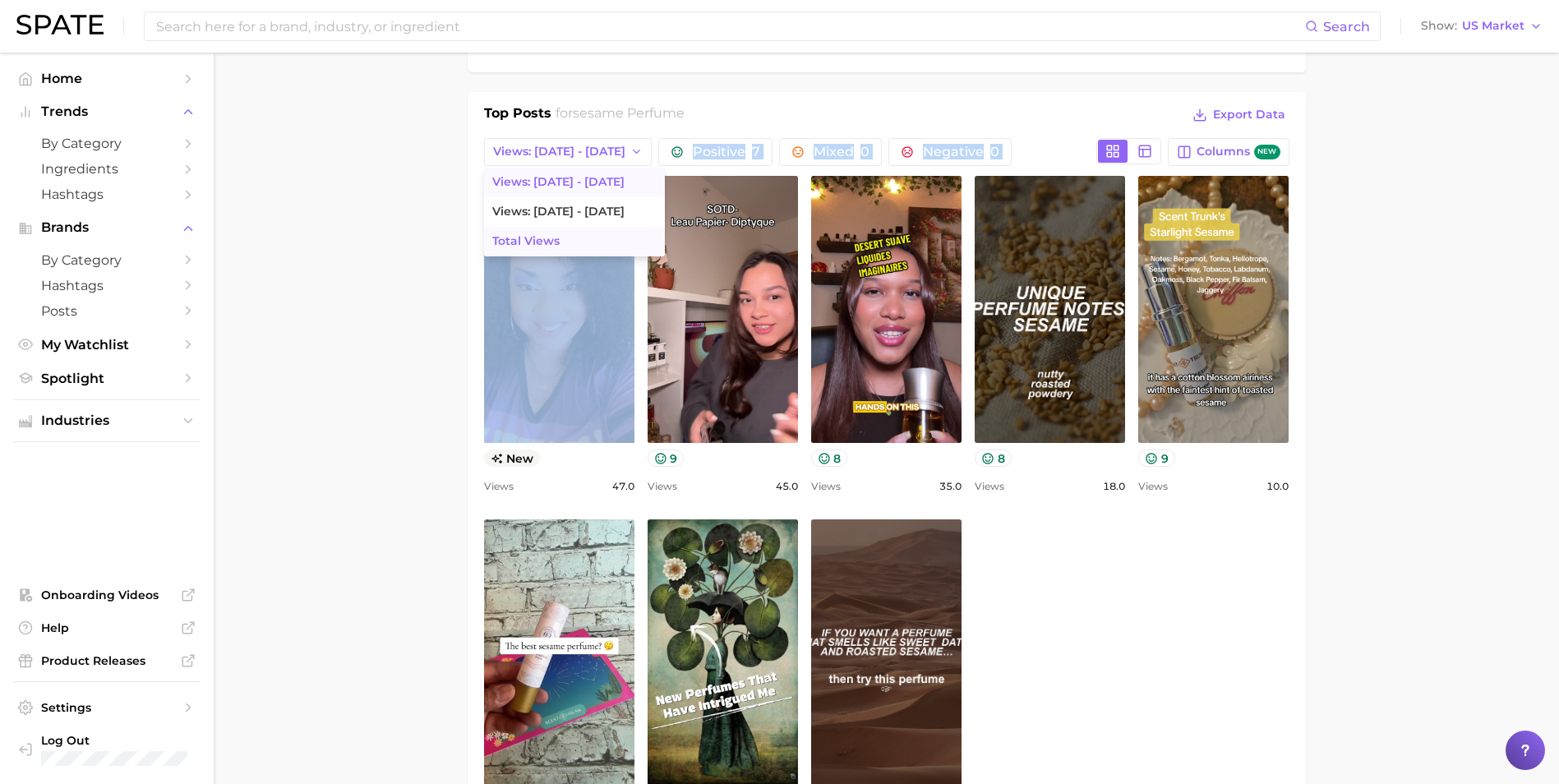
click at [548, 240] on span "Total Views" at bounding box center [526, 240] width 67 height 14
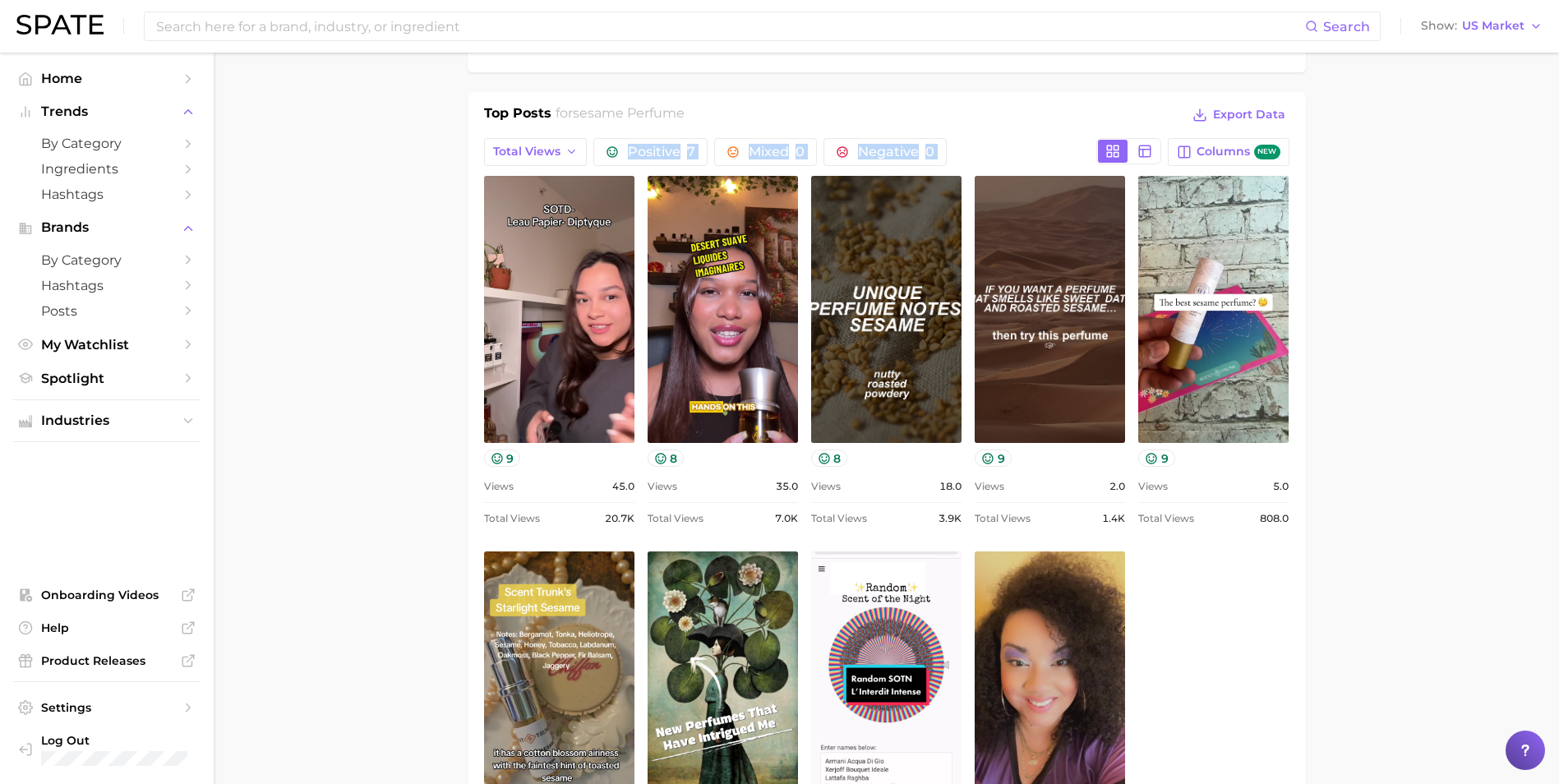
scroll to position [0, 0]
click at [318, 320] on main "1. fragrance 2. personal fragrance 3. perfume products 4. sesame perfume Overvi…" at bounding box center [886, 683] width 1345 height 2775
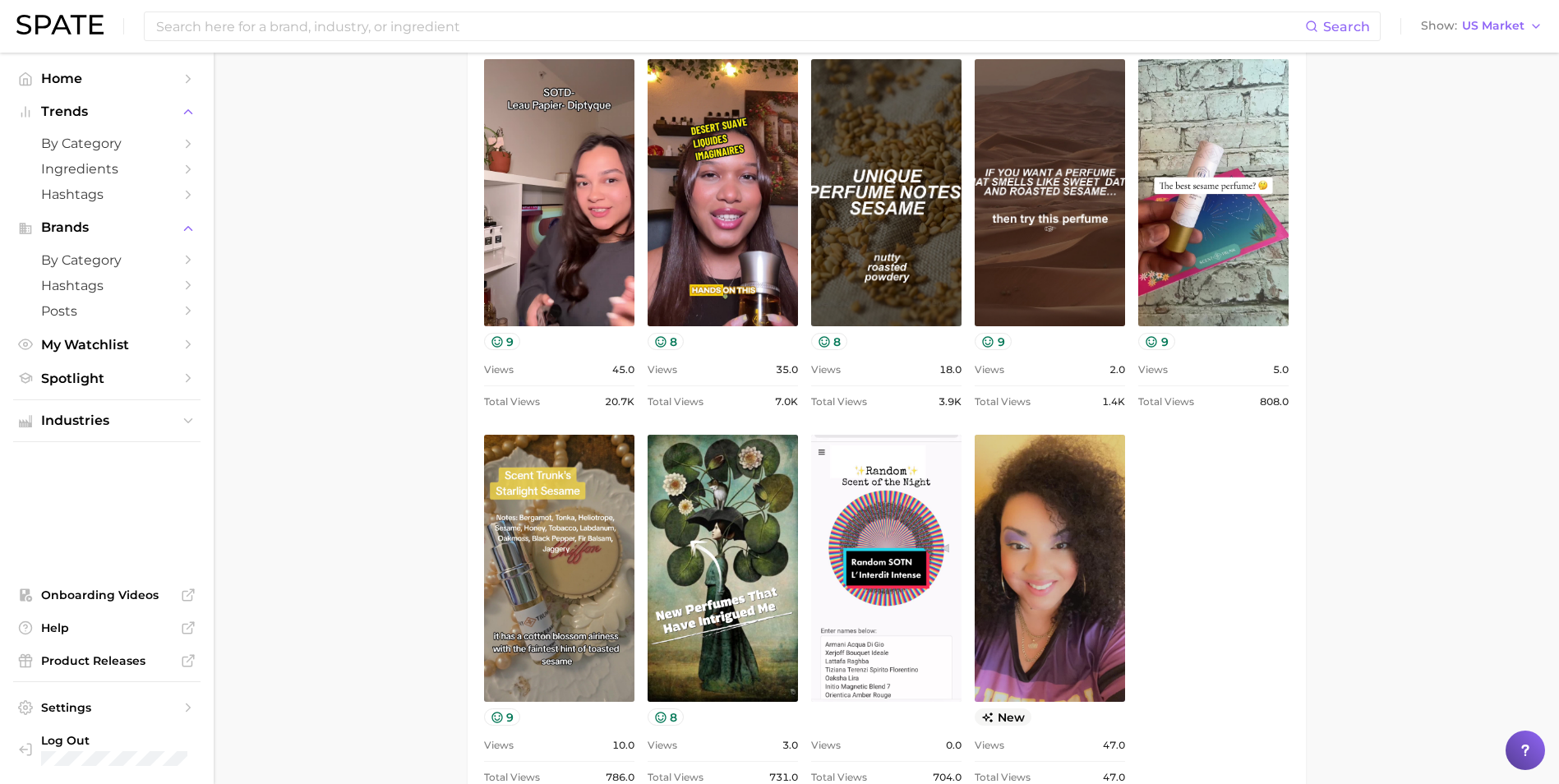
scroll to position [881, 0]
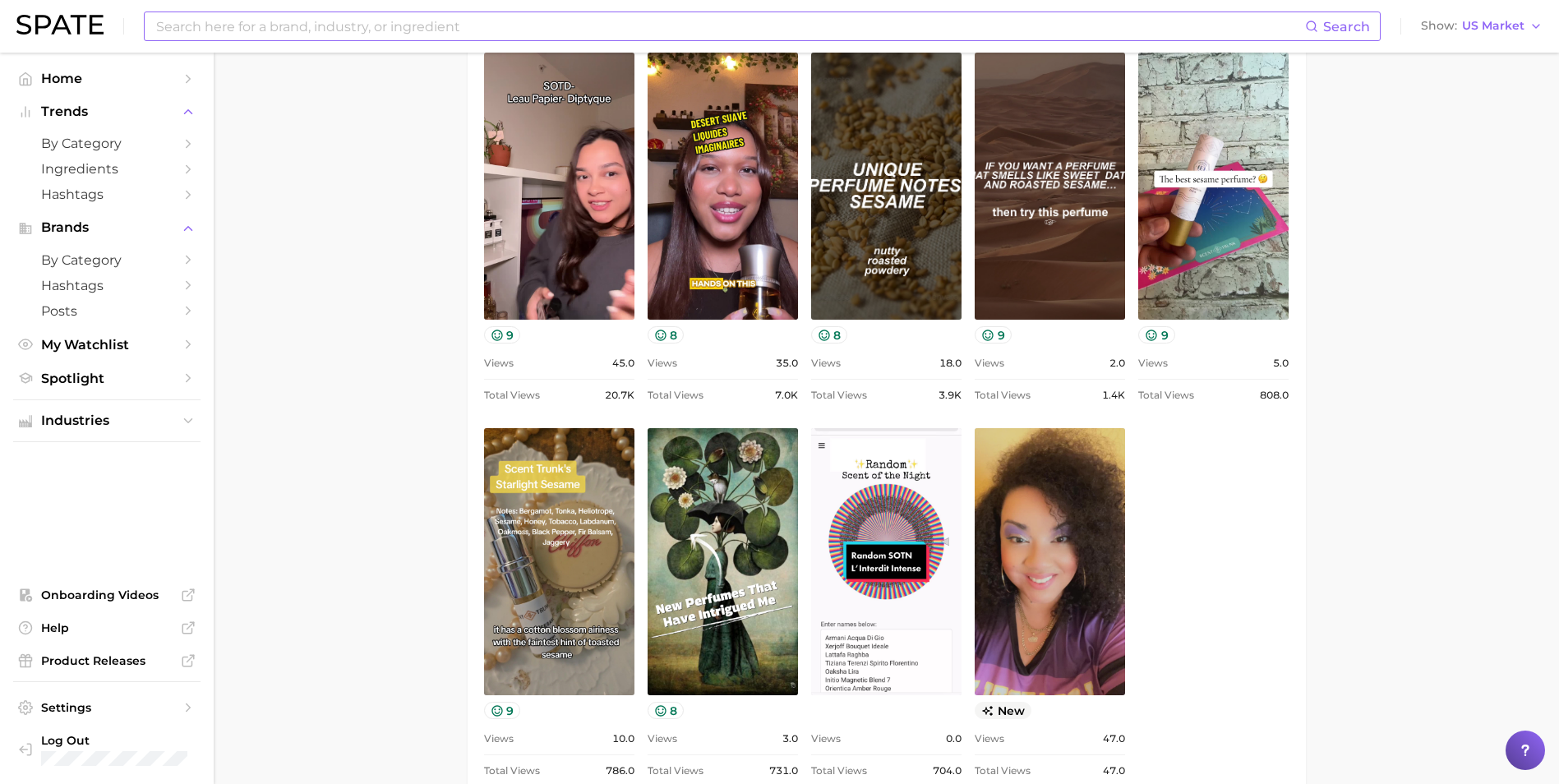
click at [297, 25] on input at bounding box center [729, 26] width 1150 height 28
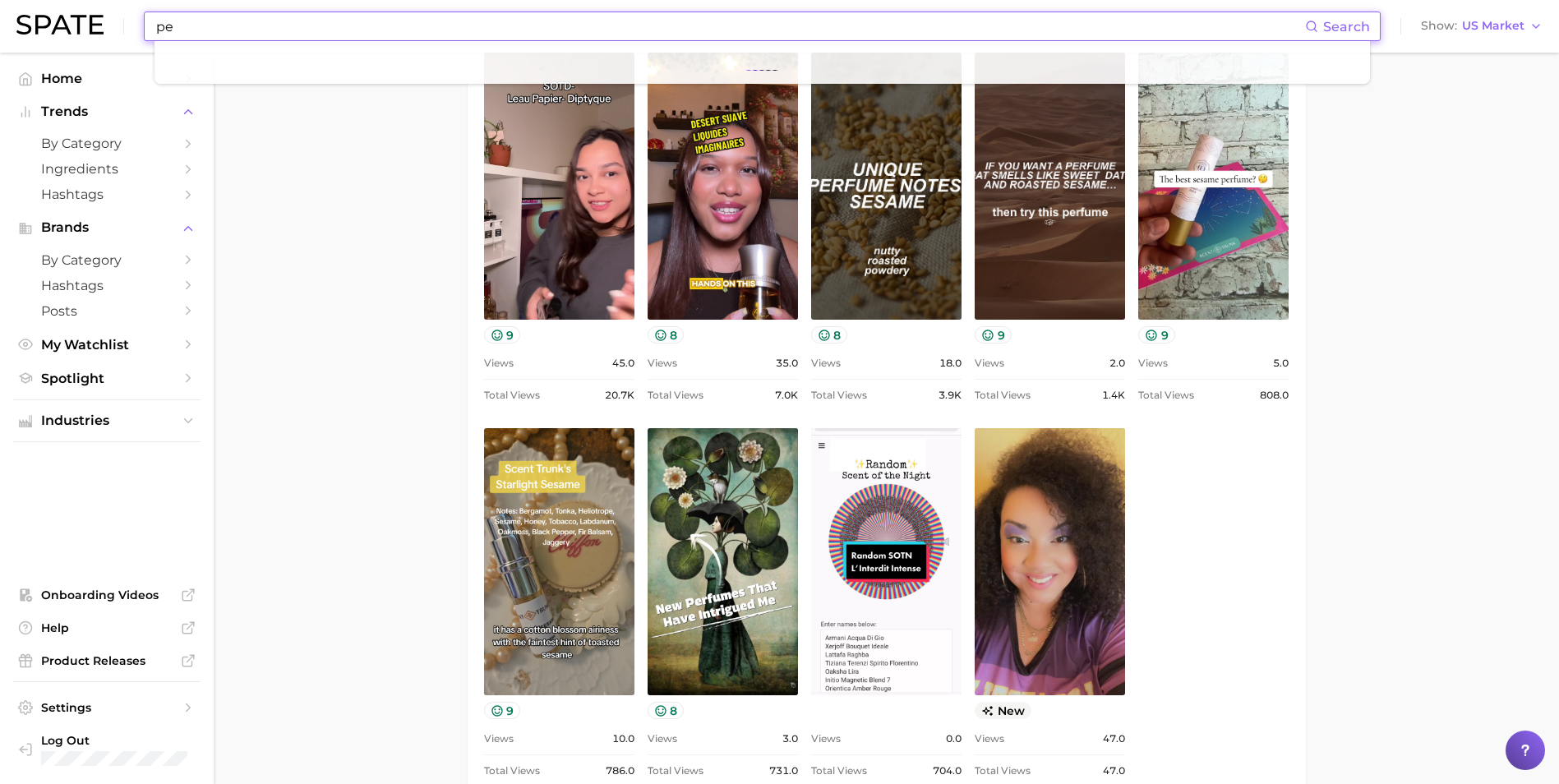
type input "p"
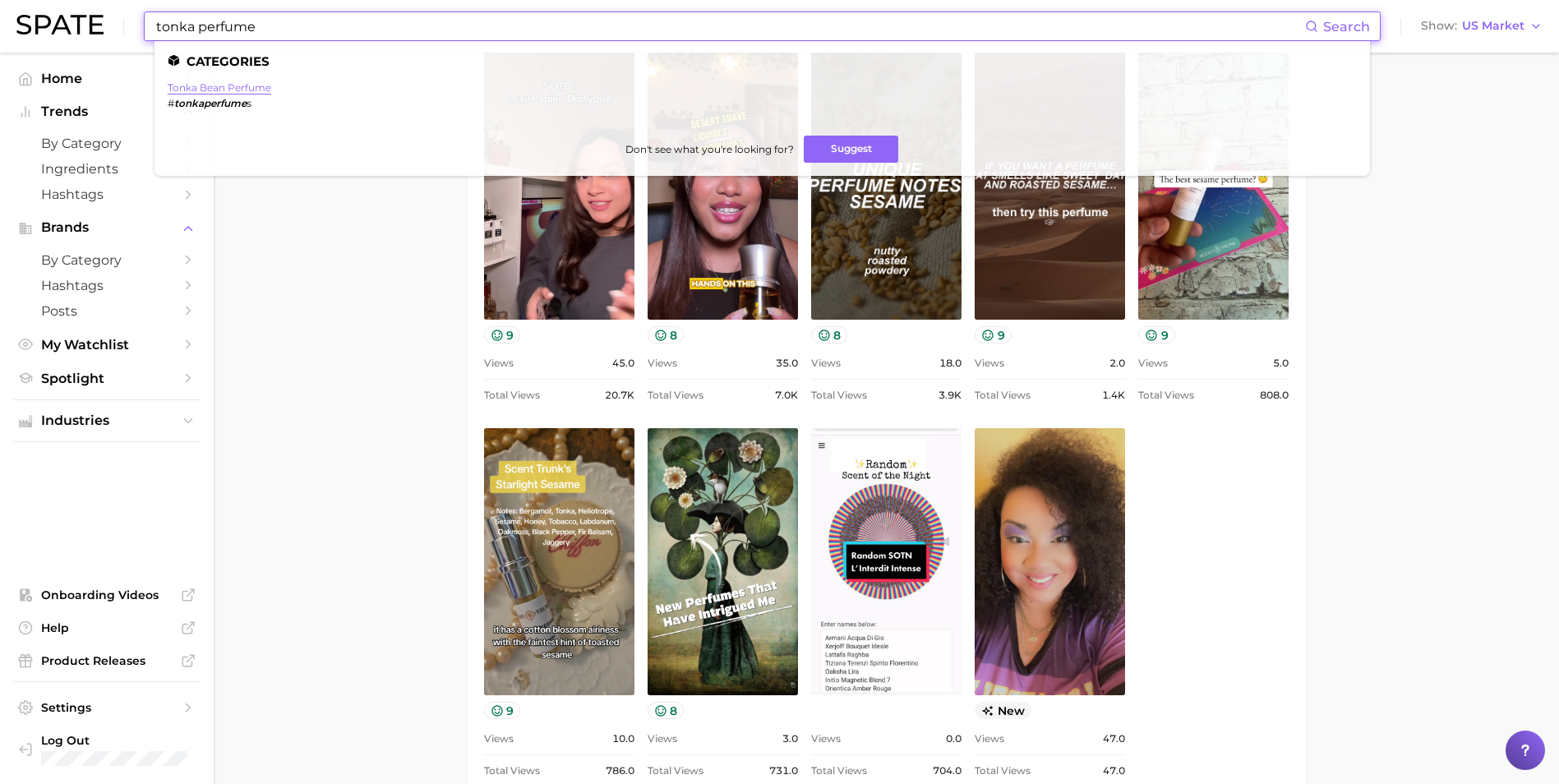
type input "tonka perfume"
click at [247, 83] on link "tonka bean perfume" at bounding box center [219, 87] width 104 height 13
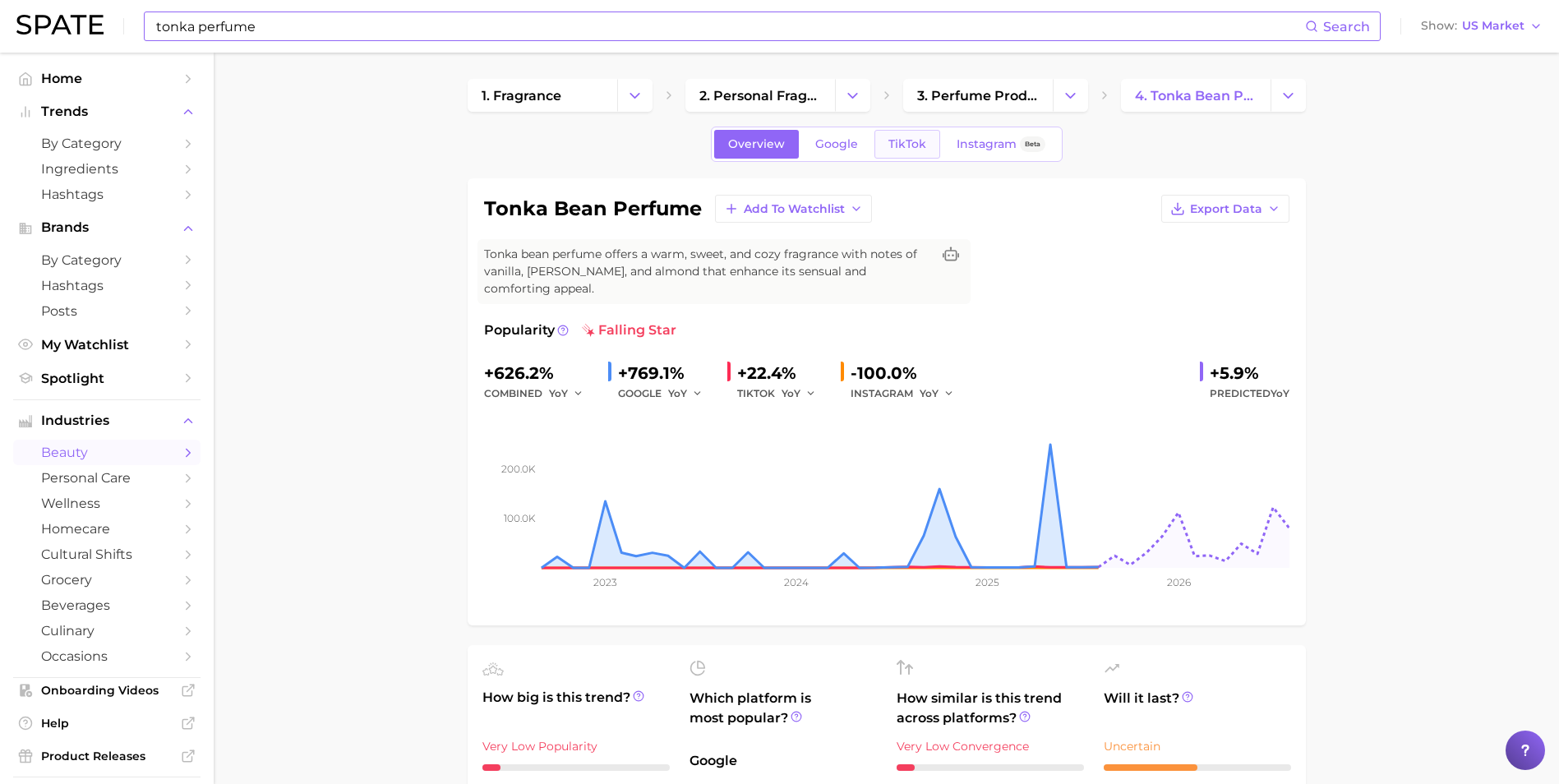
click at [922, 147] on span "TikTok" at bounding box center [907, 144] width 38 height 14
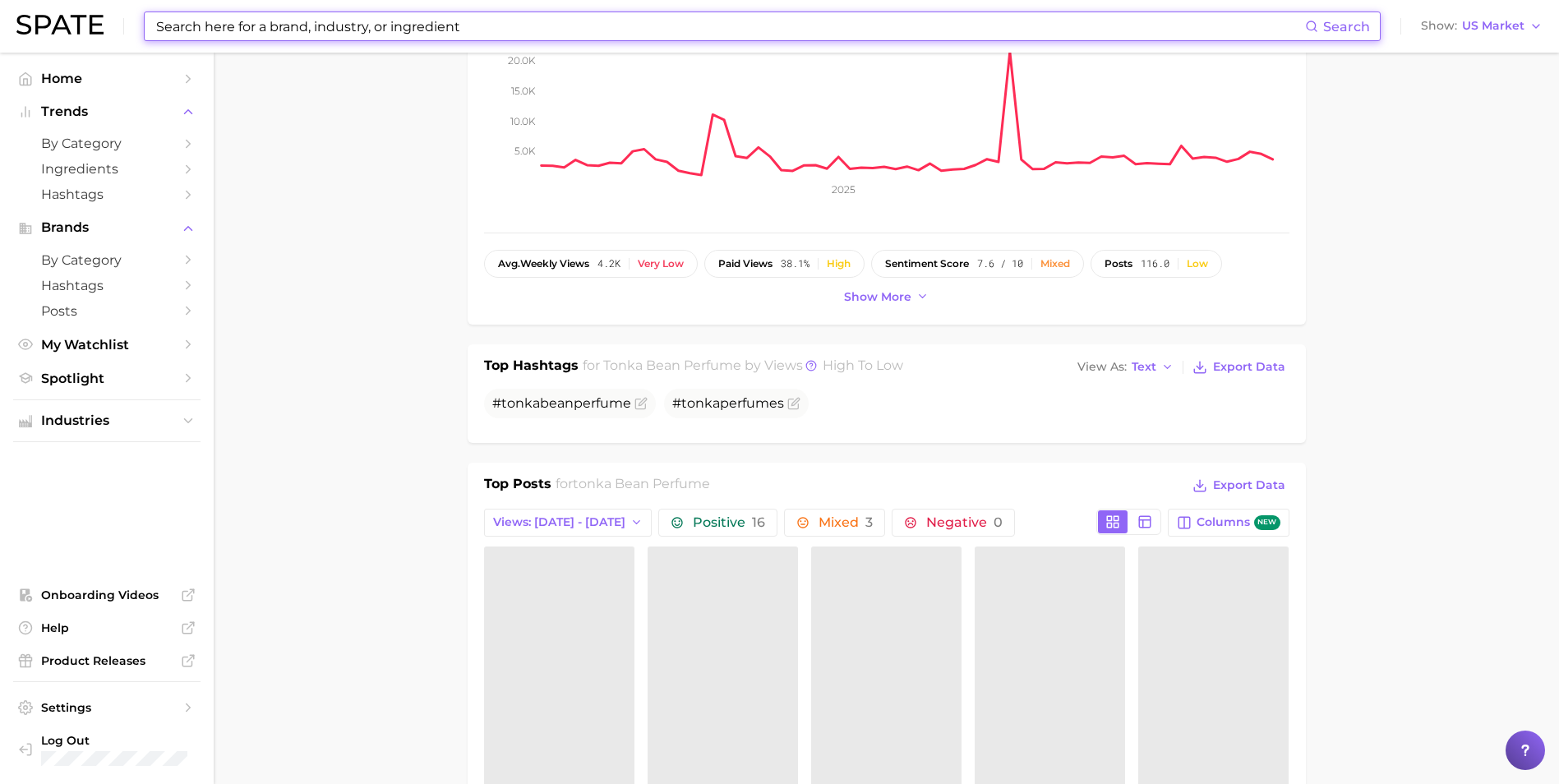
scroll to position [708, 0]
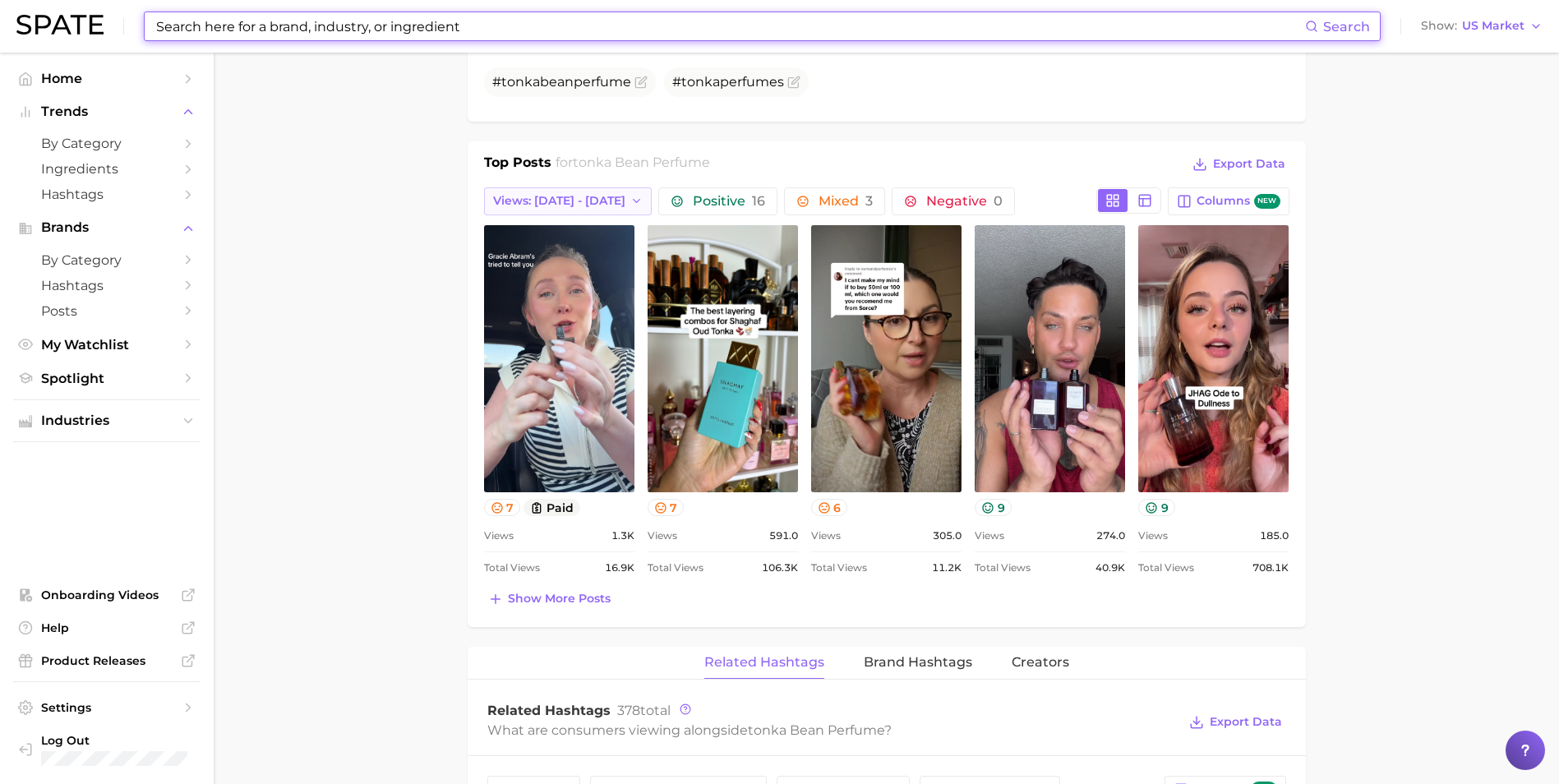
click at [630, 195] on icon "button" at bounding box center [637, 201] width 13 height 13
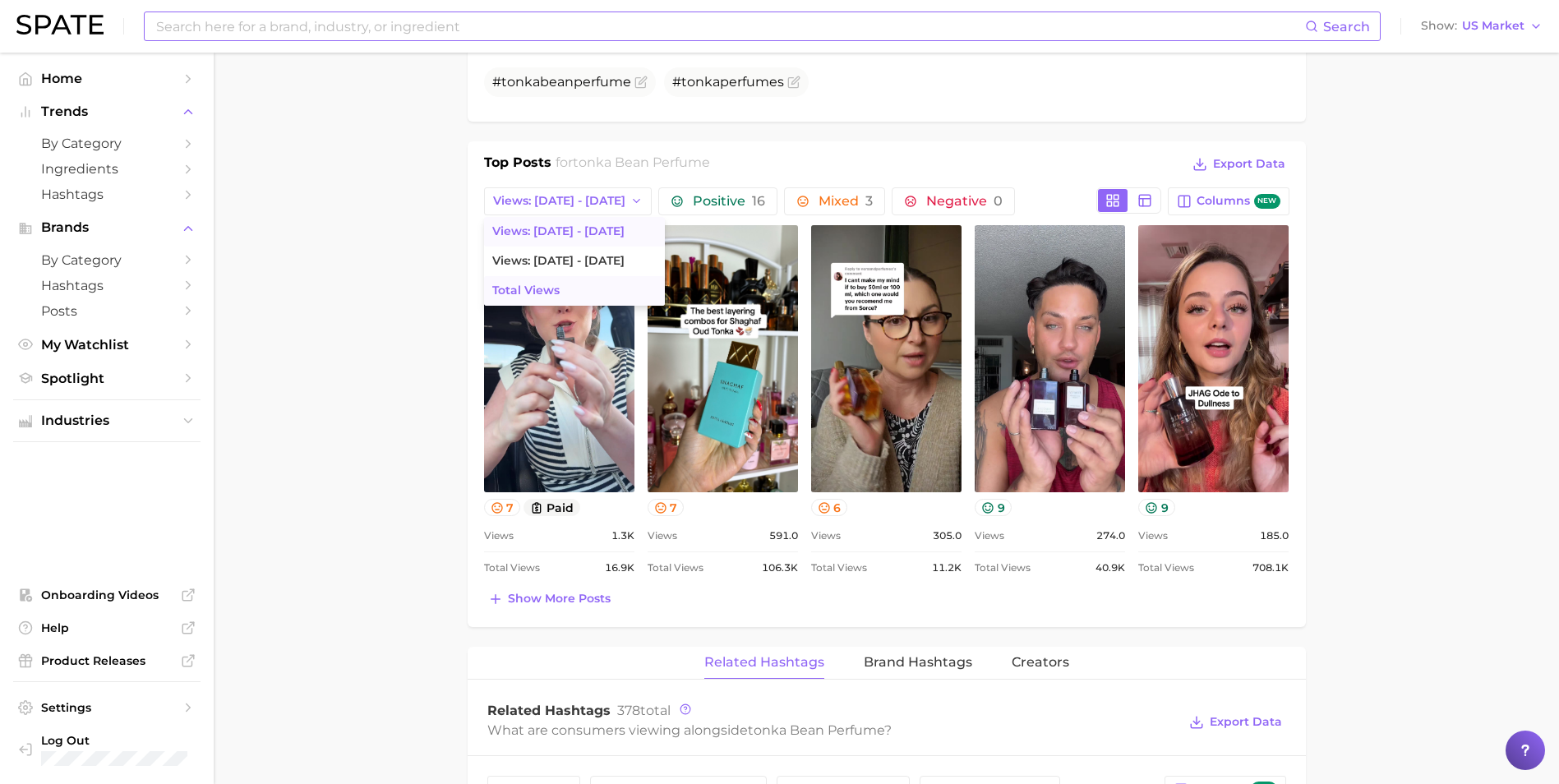
click at [566, 276] on button "Total Views" at bounding box center [574, 290] width 181 height 29
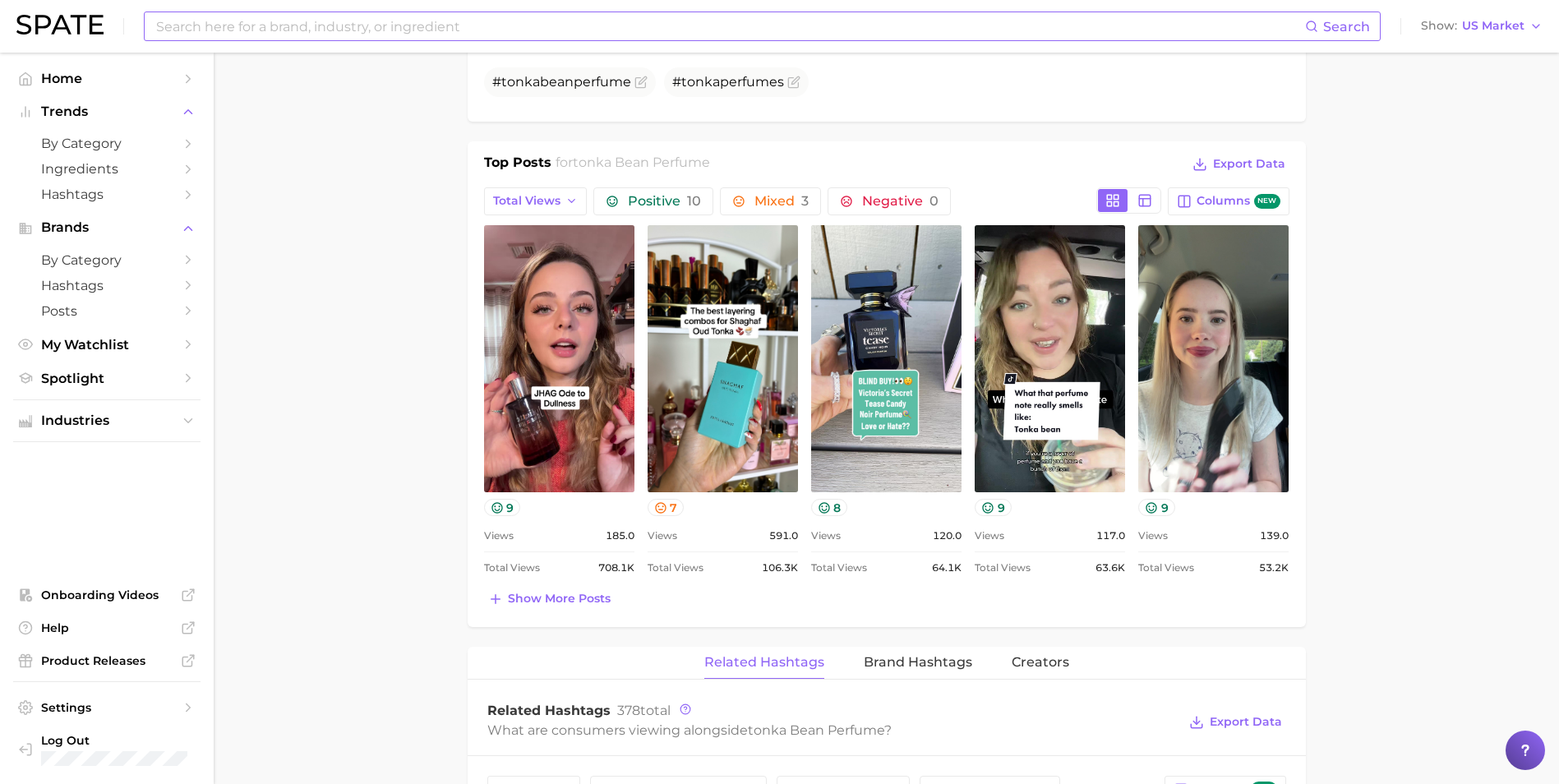
scroll to position [0, 0]
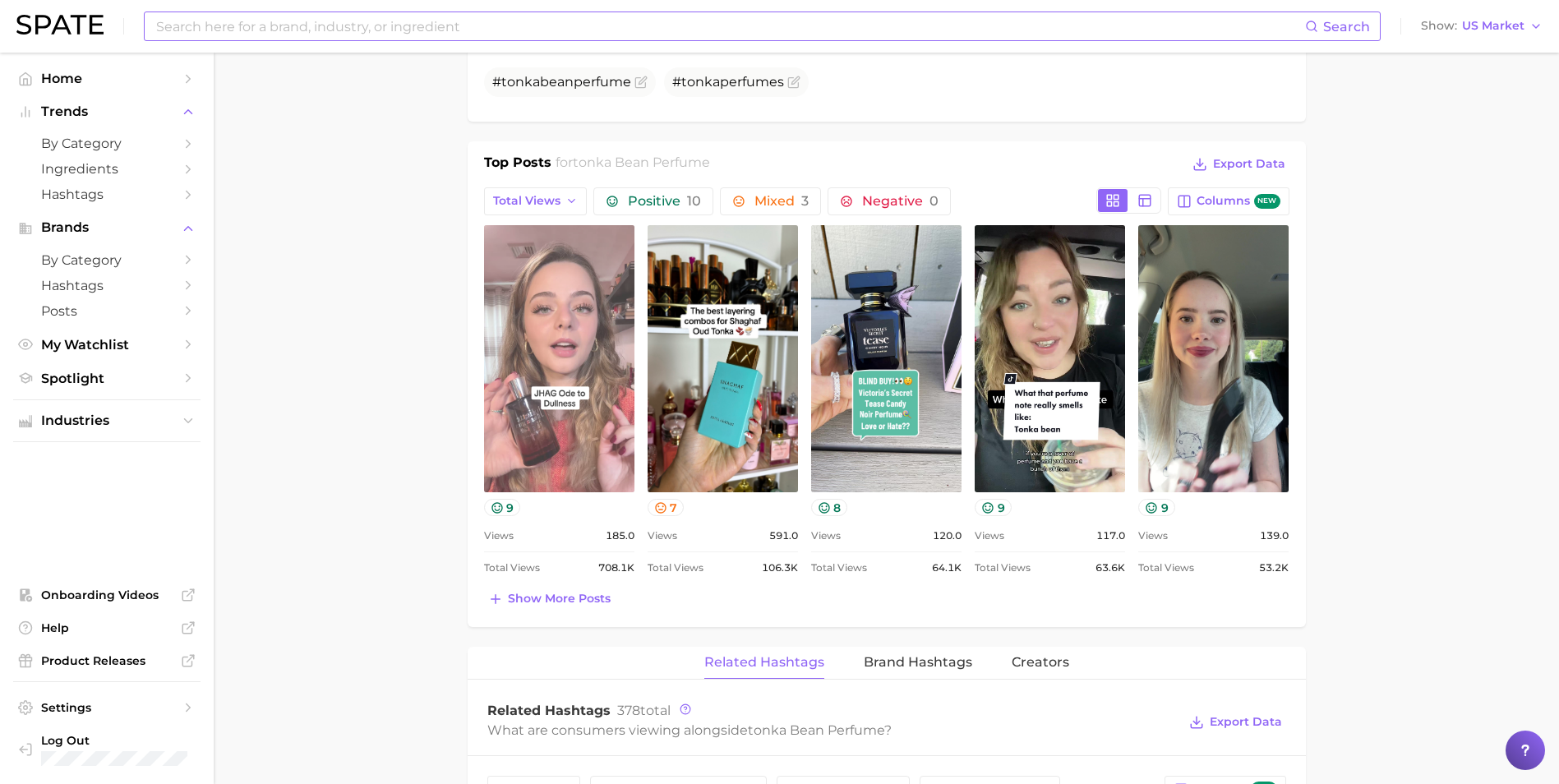
click at [569, 341] on link "view post on TikTok" at bounding box center [558, 358] width 150 height 267
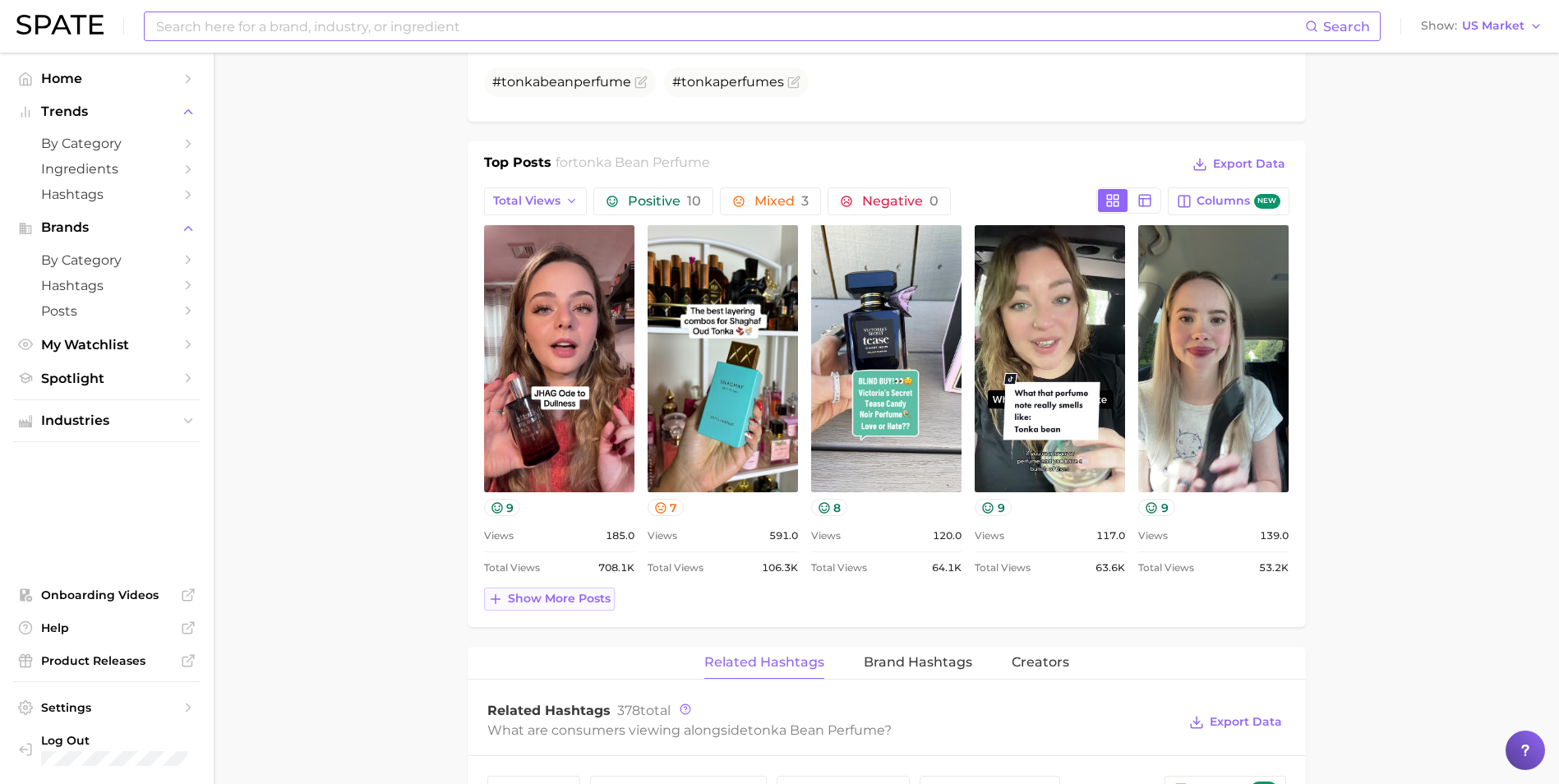
click at [516, 592] on span "Show more posts" at bounding box center [559, 598] width 103 height 14
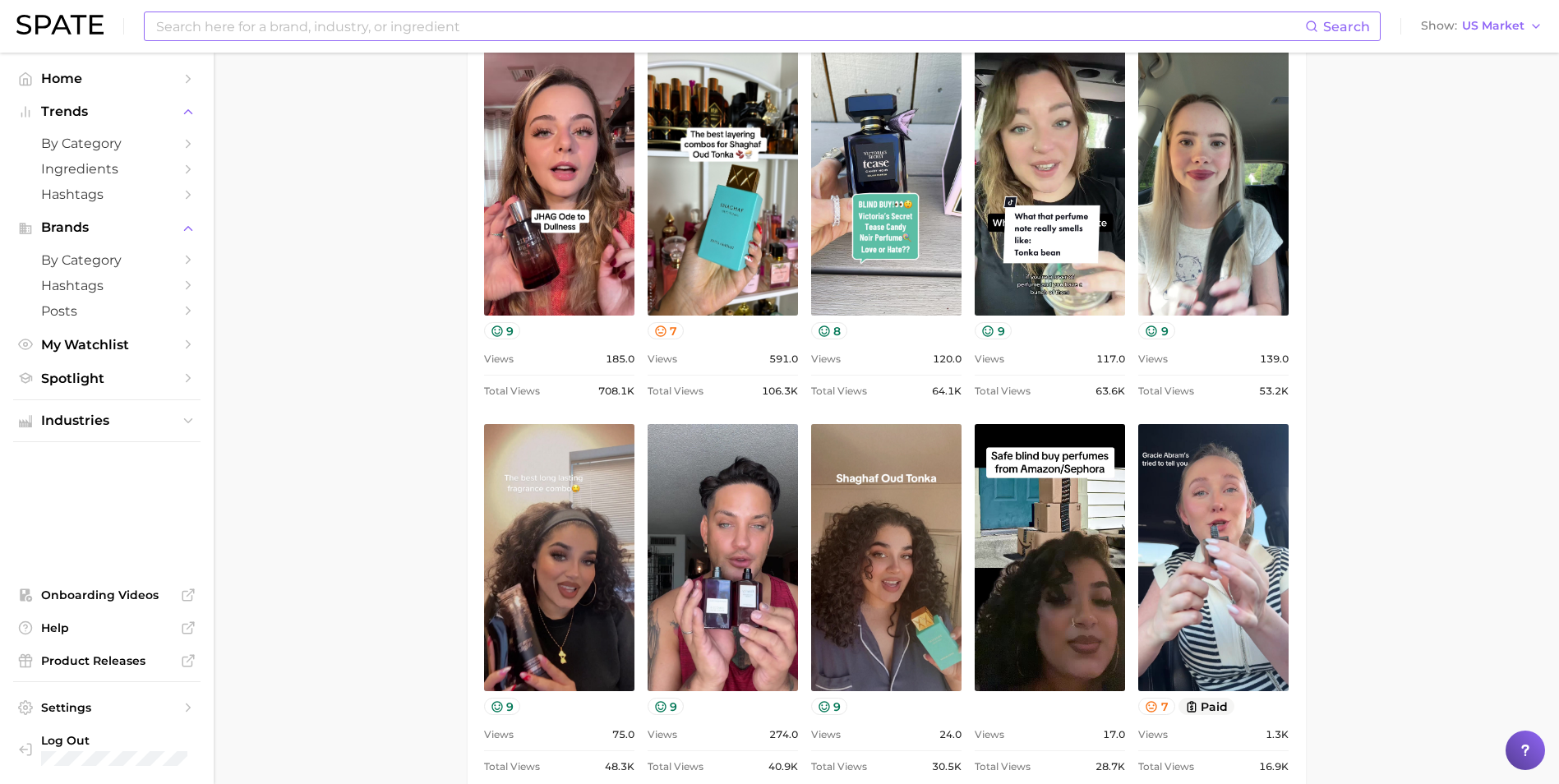
scroll to position [886, 0]
click at [385, 425] on main "1. fragrance 2. personal fragrance 3. perfume products 4. tonka bean perfume Ov…" at bounding box center [886, 555] width 1345 height 2775
